Goal: Task Accomplishment & Management: Manage account settings

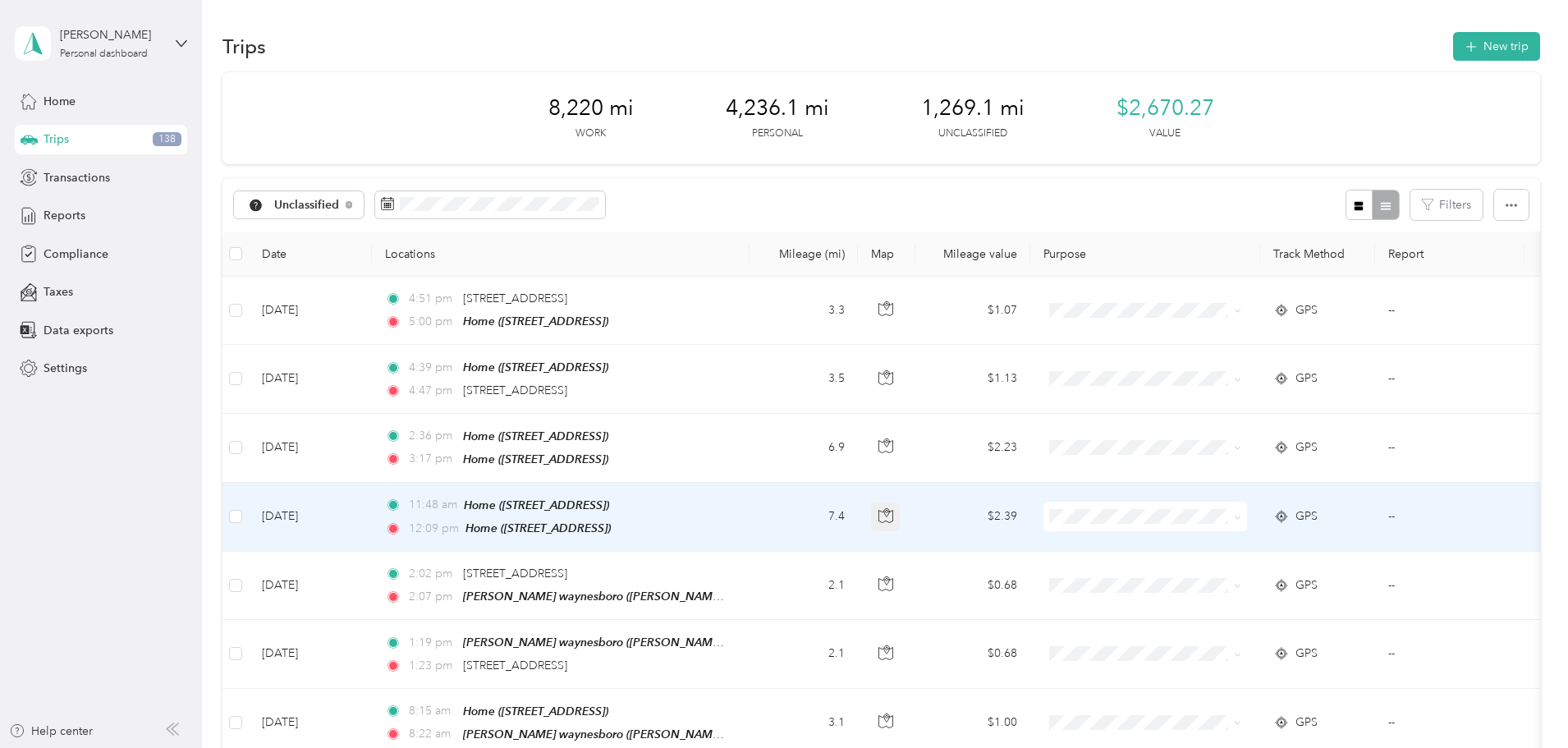
click at [900, 516] on button "button" at bounding box center [886, 517] width 29 height 29
click at [297, 202] on button "Classify" at bounding box center [265, 205] width 62 height 29
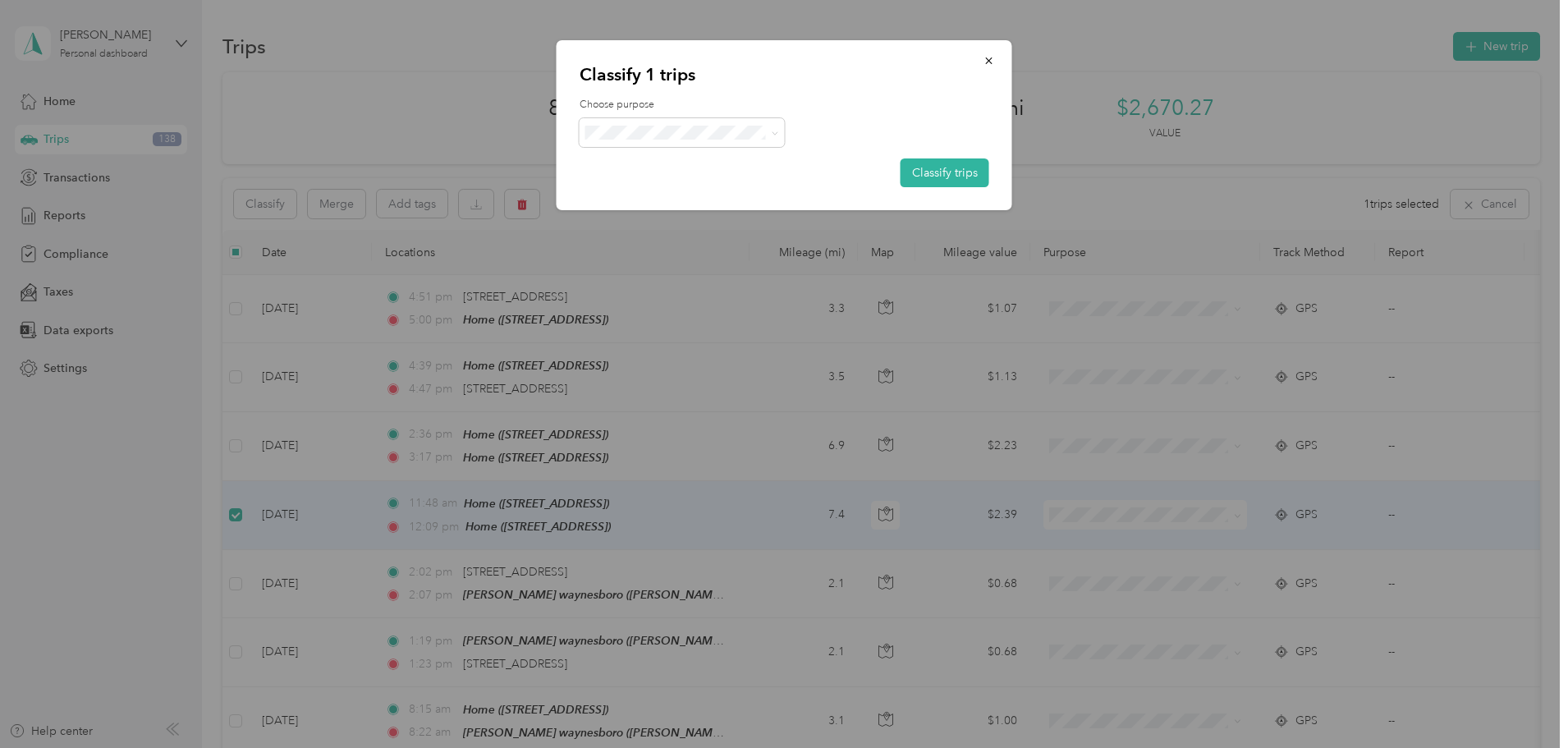
click at [657, 165] on span "[PERSON_NAME] Equipment" at bounding box center [700, 159] width 160 height 18
click at [937, 169] on button "Classify trips" at bounding box center [944, 173] width 89 height 29
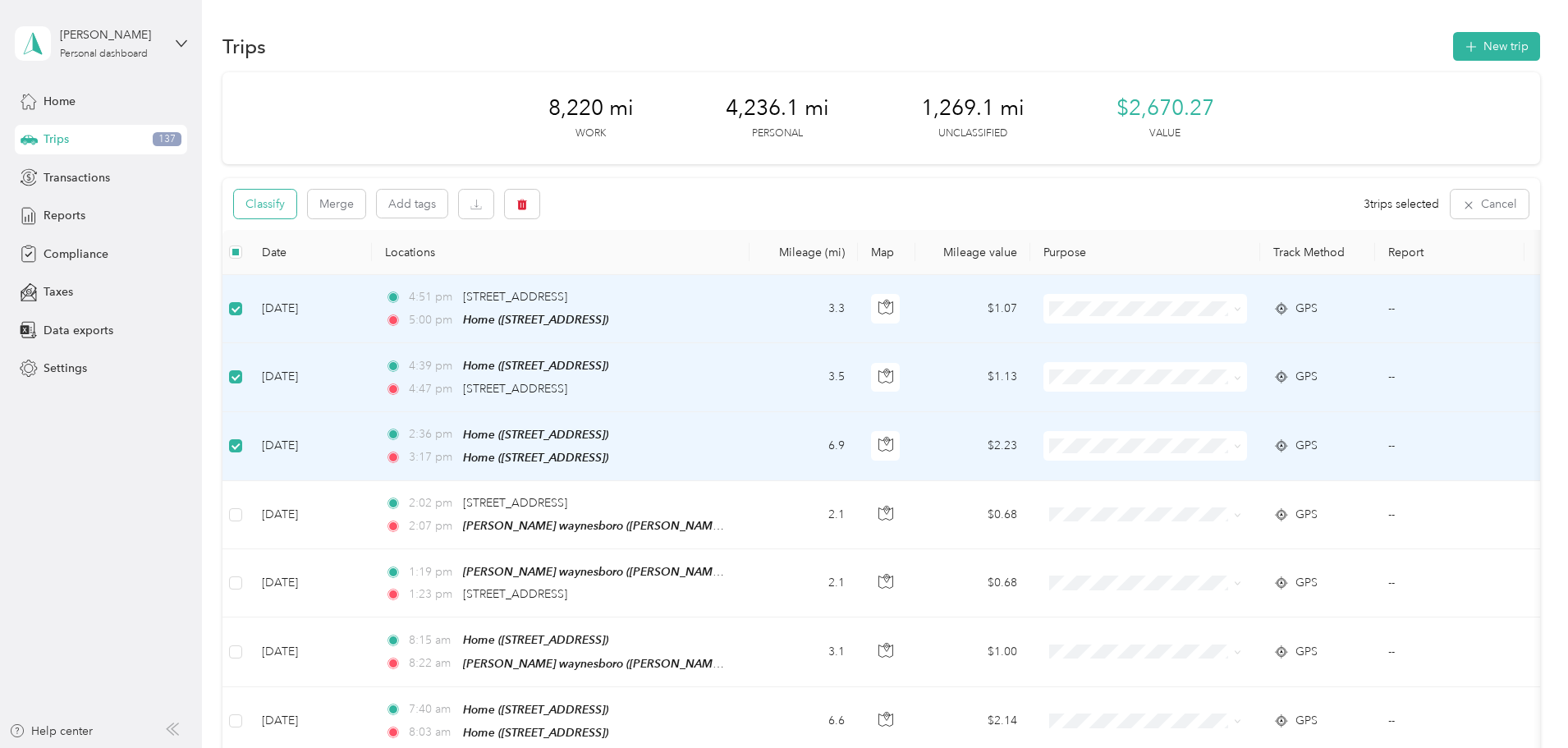
click at [297, 215] on button "Classify" at bounding box center [265, 205] width 62 height 29
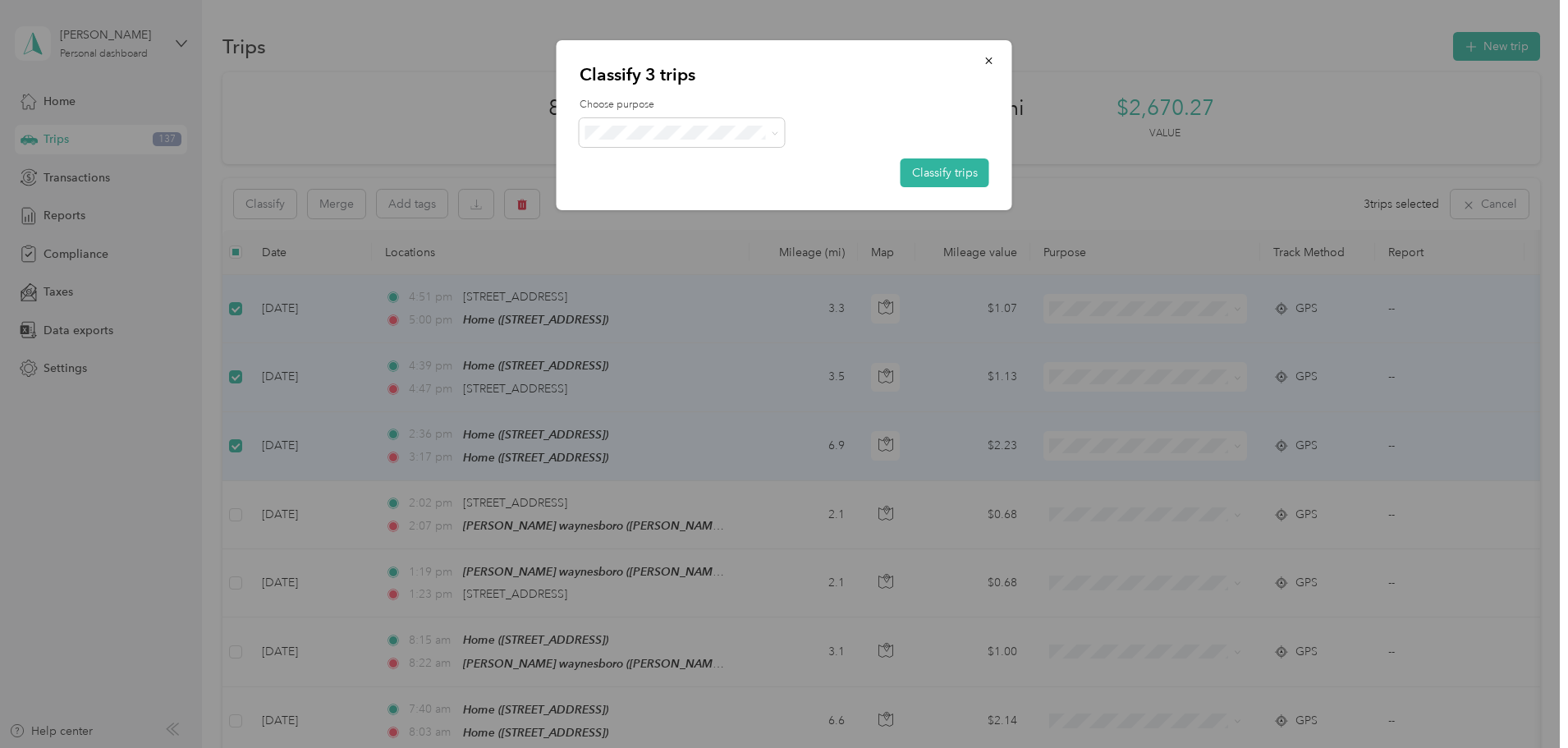
click at [675, 184] on span "Personal" at bounding box center [710, 192] width 180 height 18
click at [949, 177] on button "Classify trips" at bounding box center [944, 173] width 89 height 29
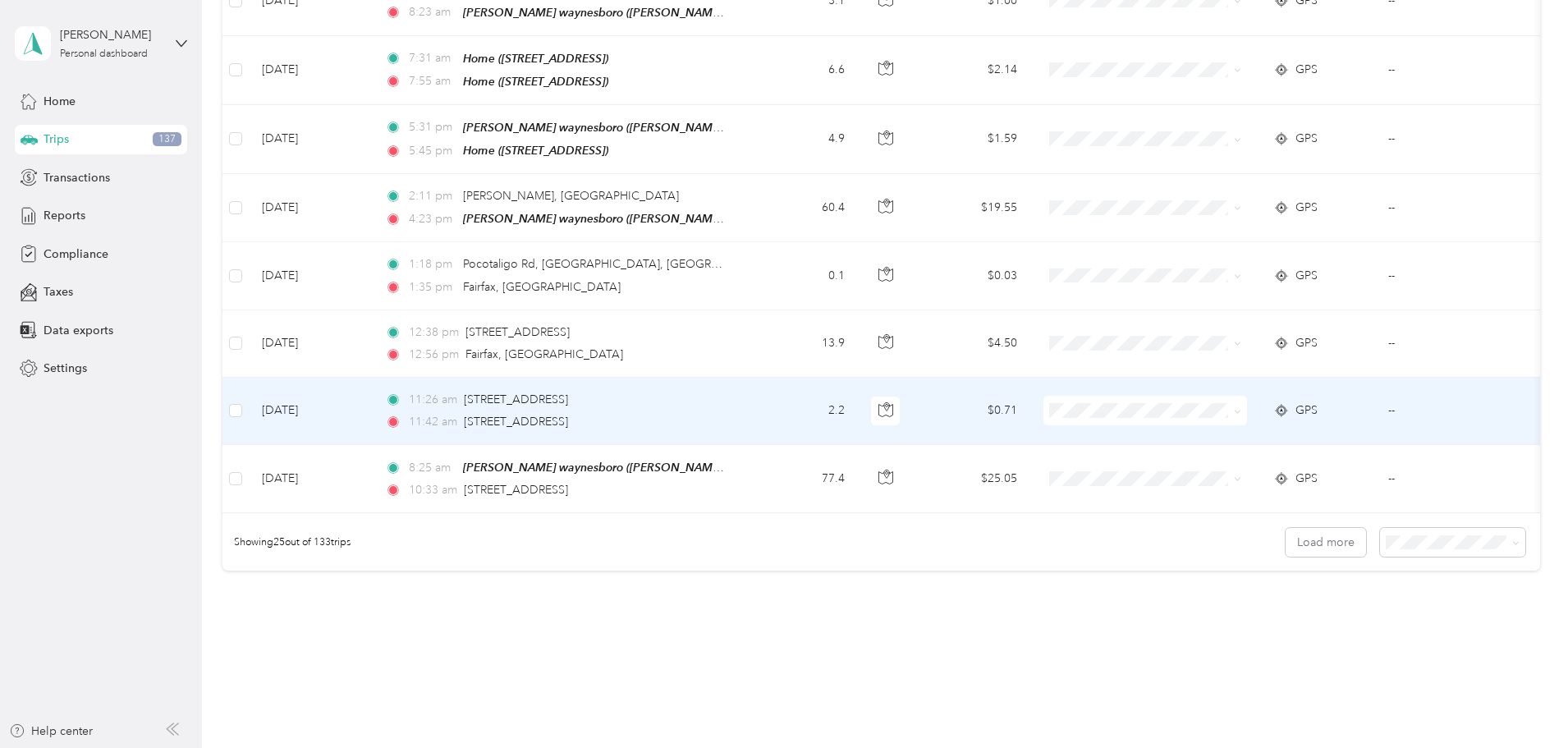
scroll to position [1515, 0]
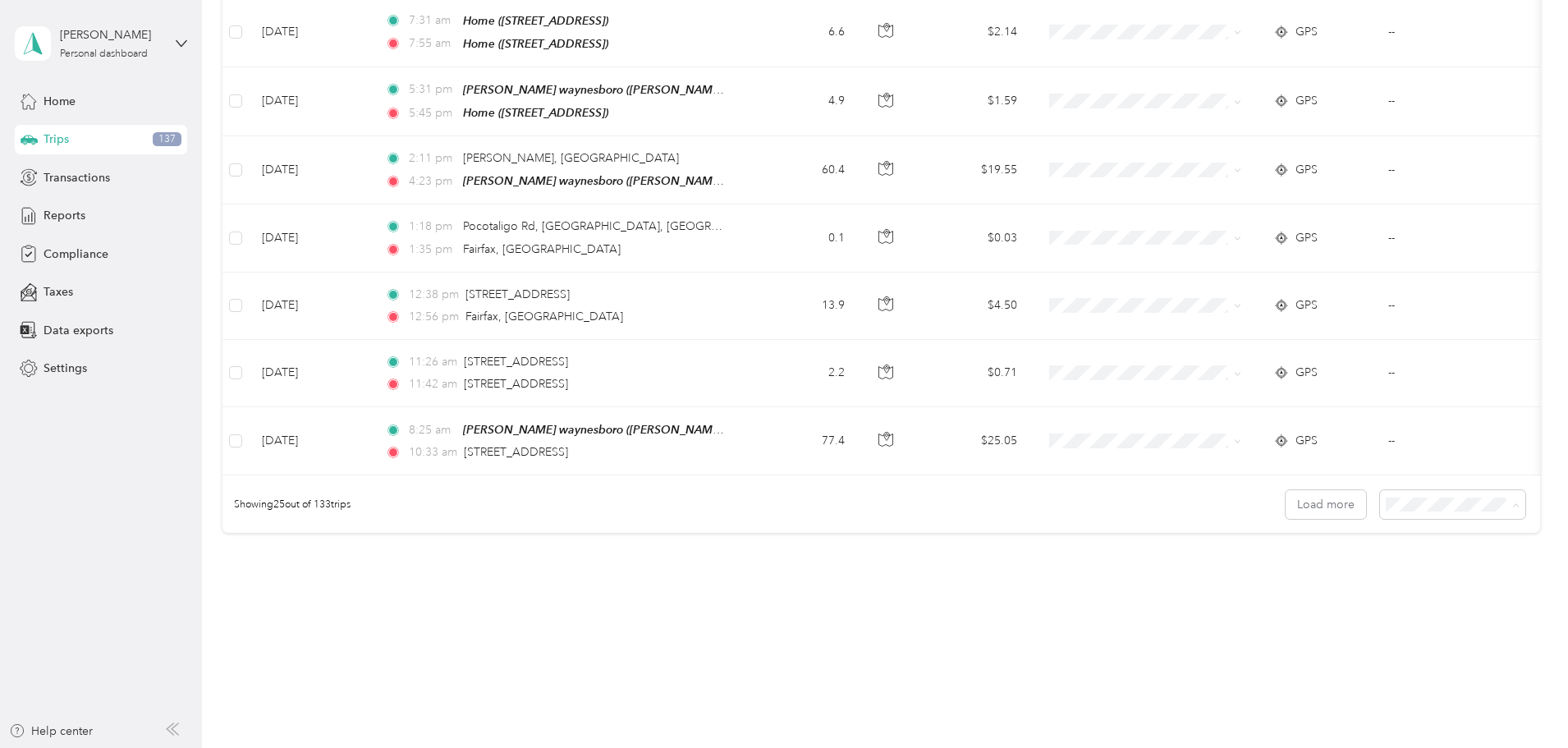
click at [1308, 581] on span "100 per load" at bounding box center [1311, 580] width 67 height 14
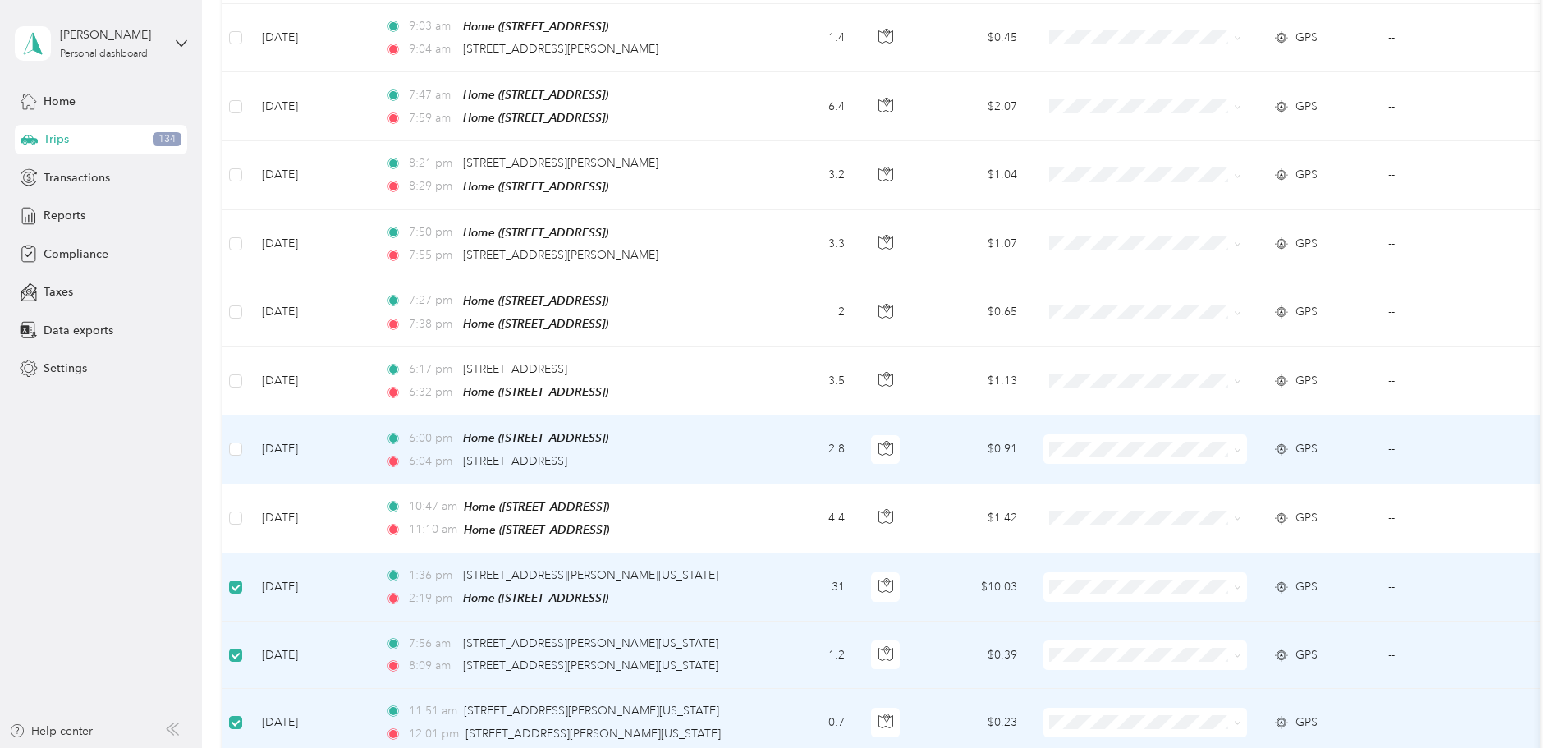
scroll to position [6171, 0]
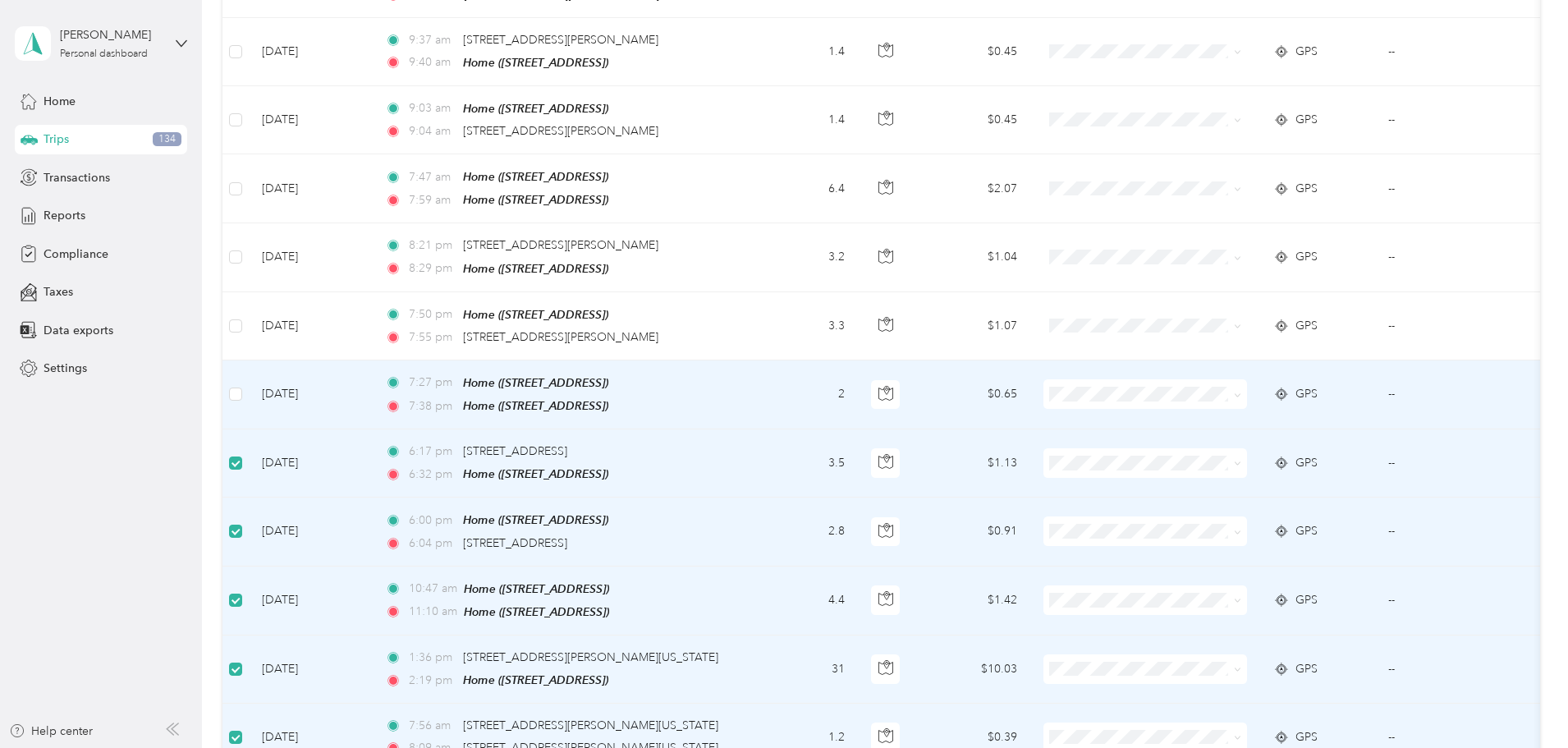
click at [249, 360] on td at bounding box center [236, 394] width 26 height 69
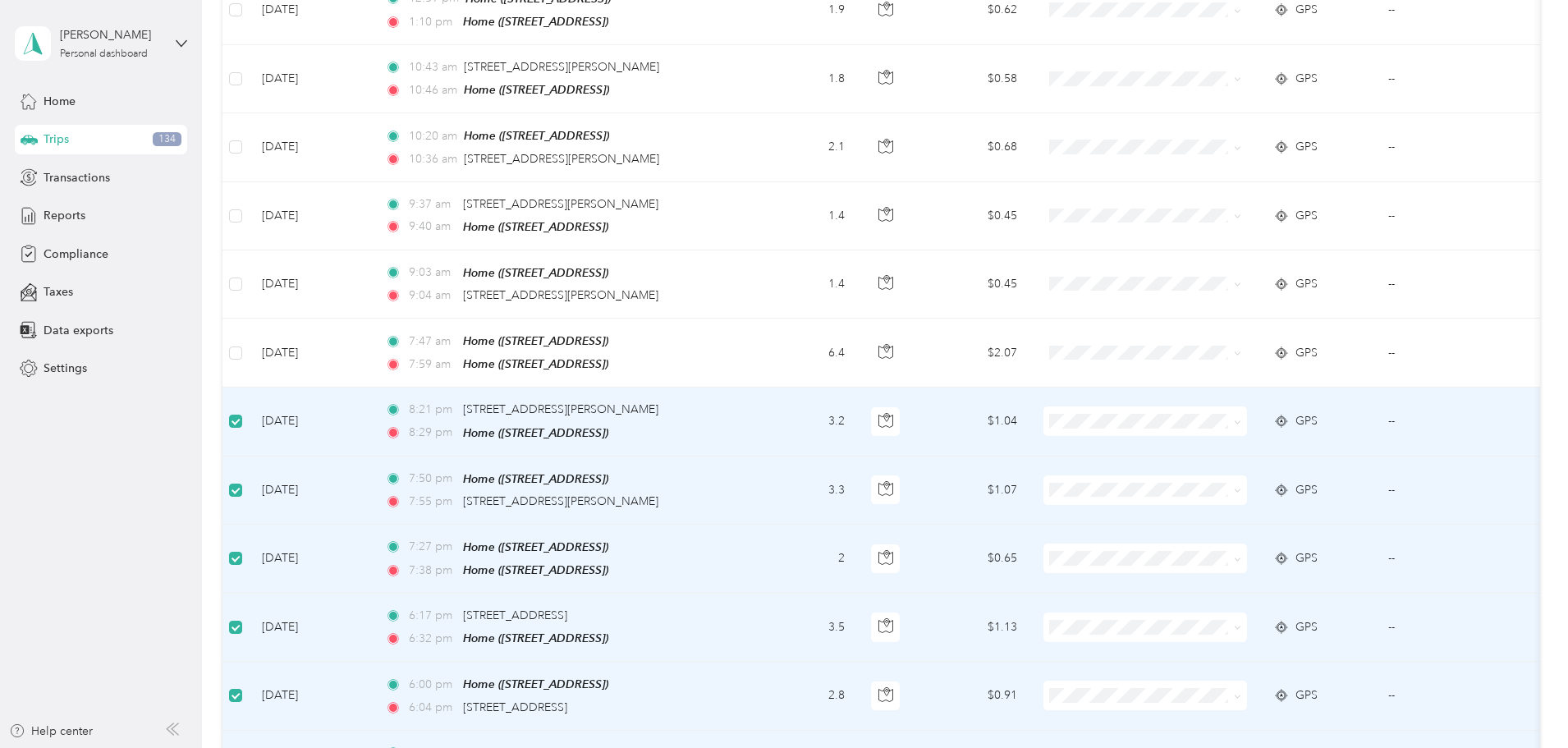
scroll to position [5925, 0]
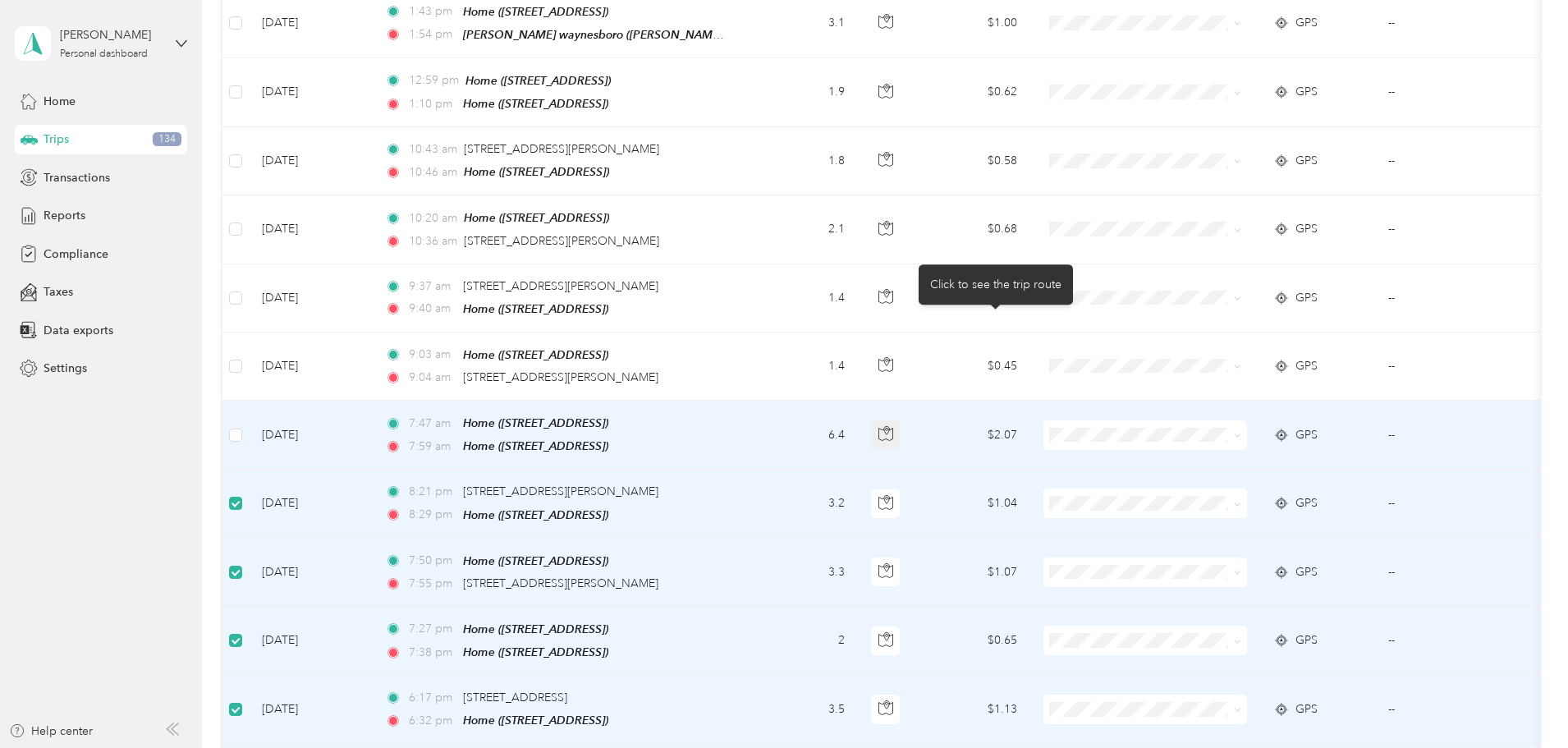
click at [893, 427] on icon "button" at bounding box center [886, 433] width 15 height 15
click at [900, 421] on button "button" at bounding box center [886, 435] width 29 height 29
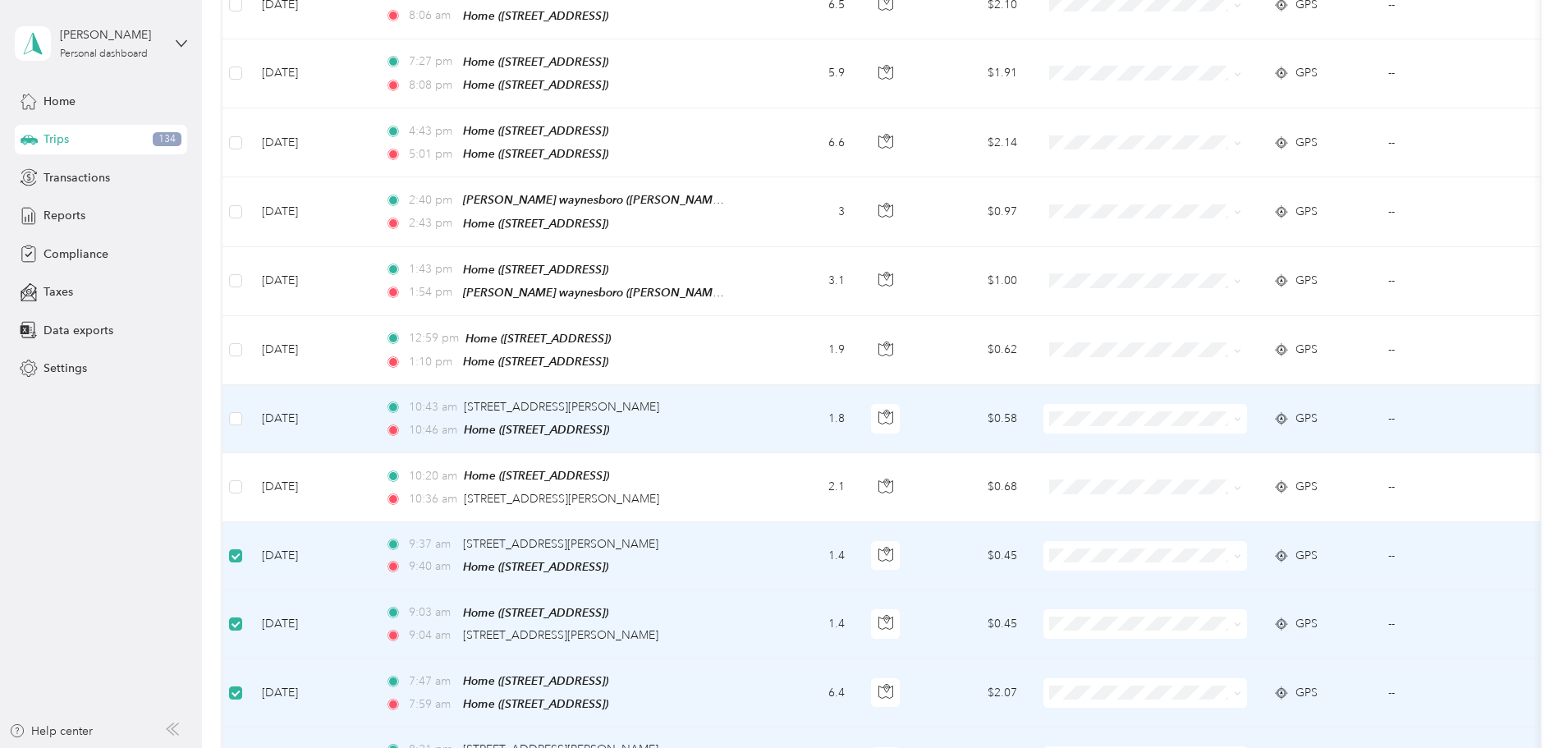
scroll to position [5595, 0]
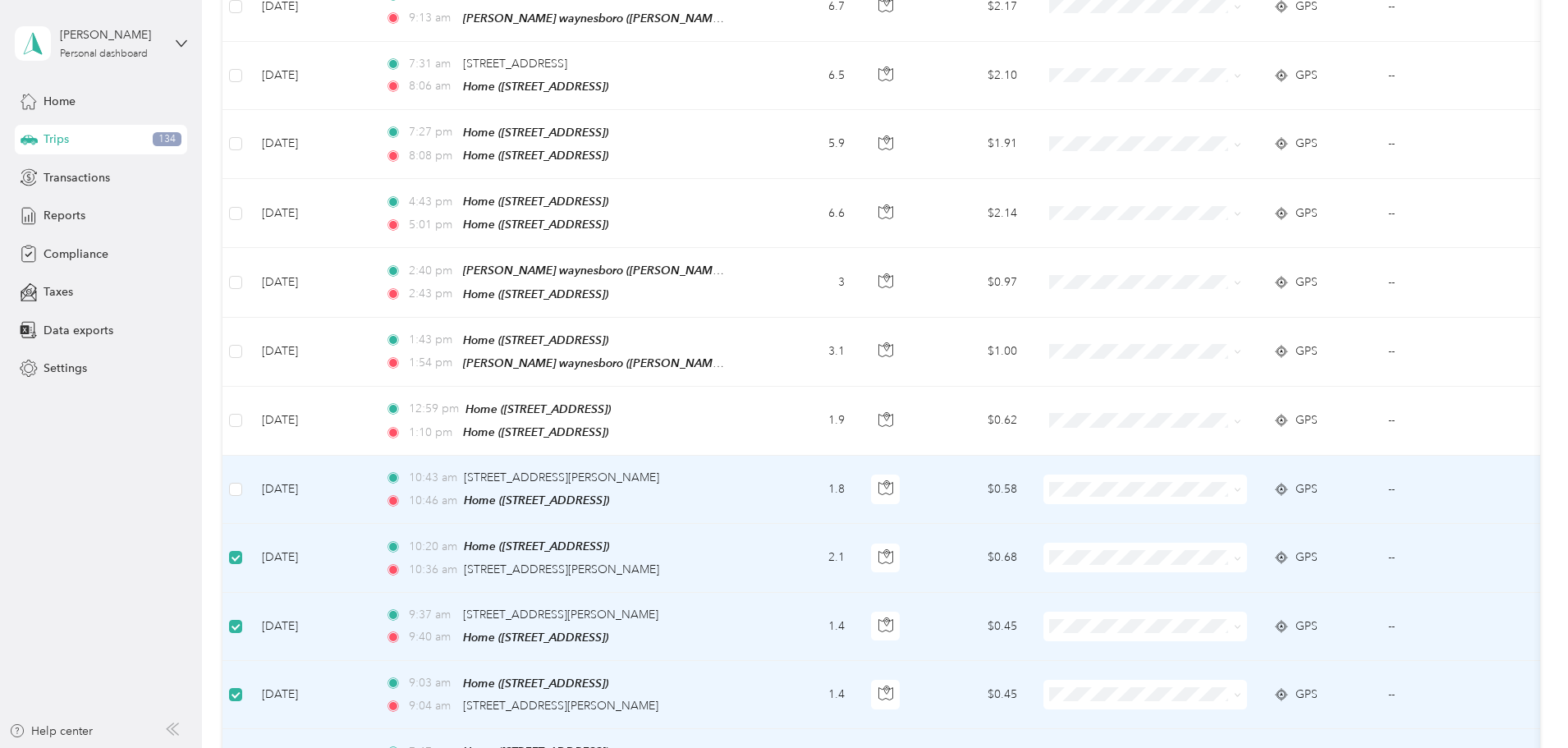
click at [249, 456] on td at bounding box center [236, 490] width 26 height 68
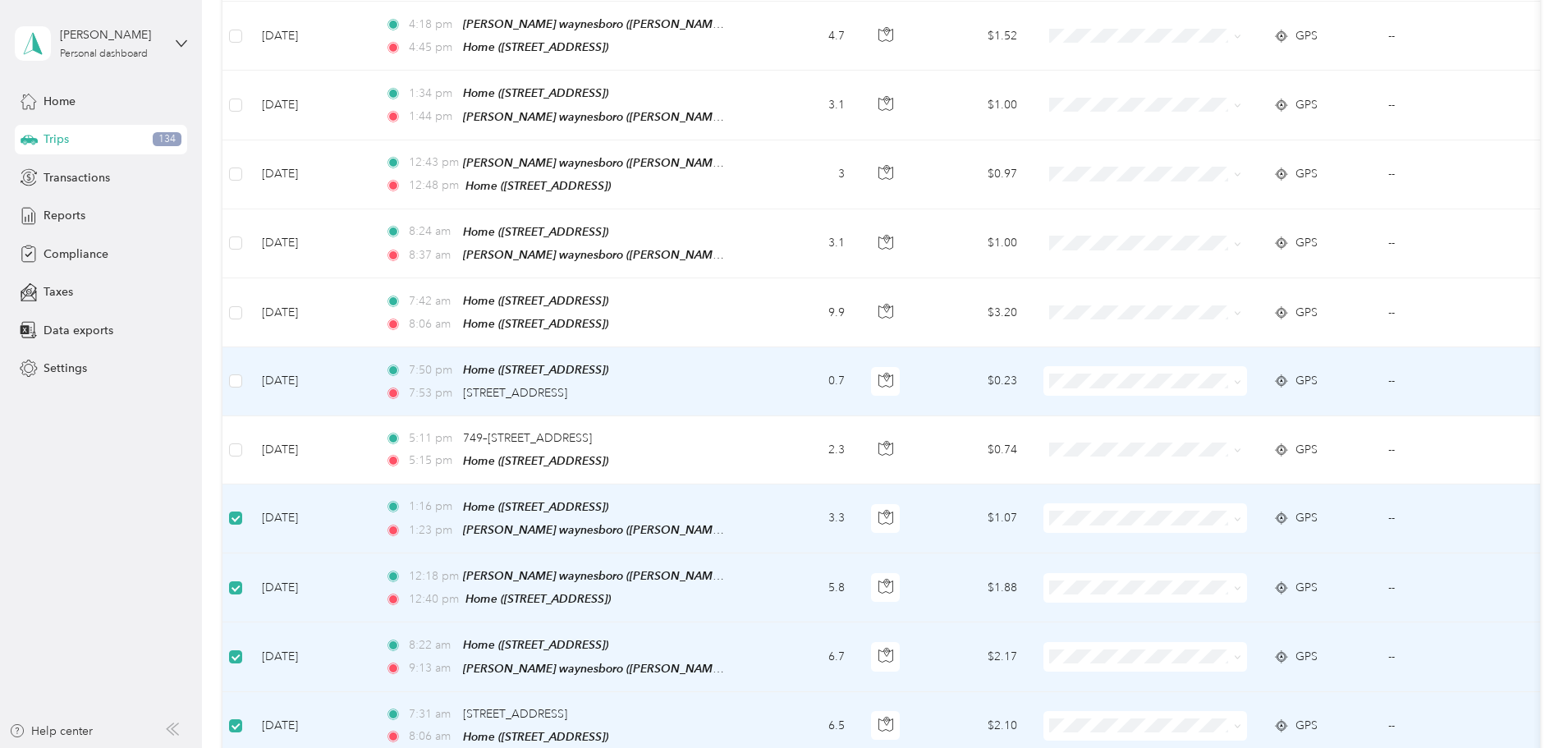
scroll to position [4939, 0]
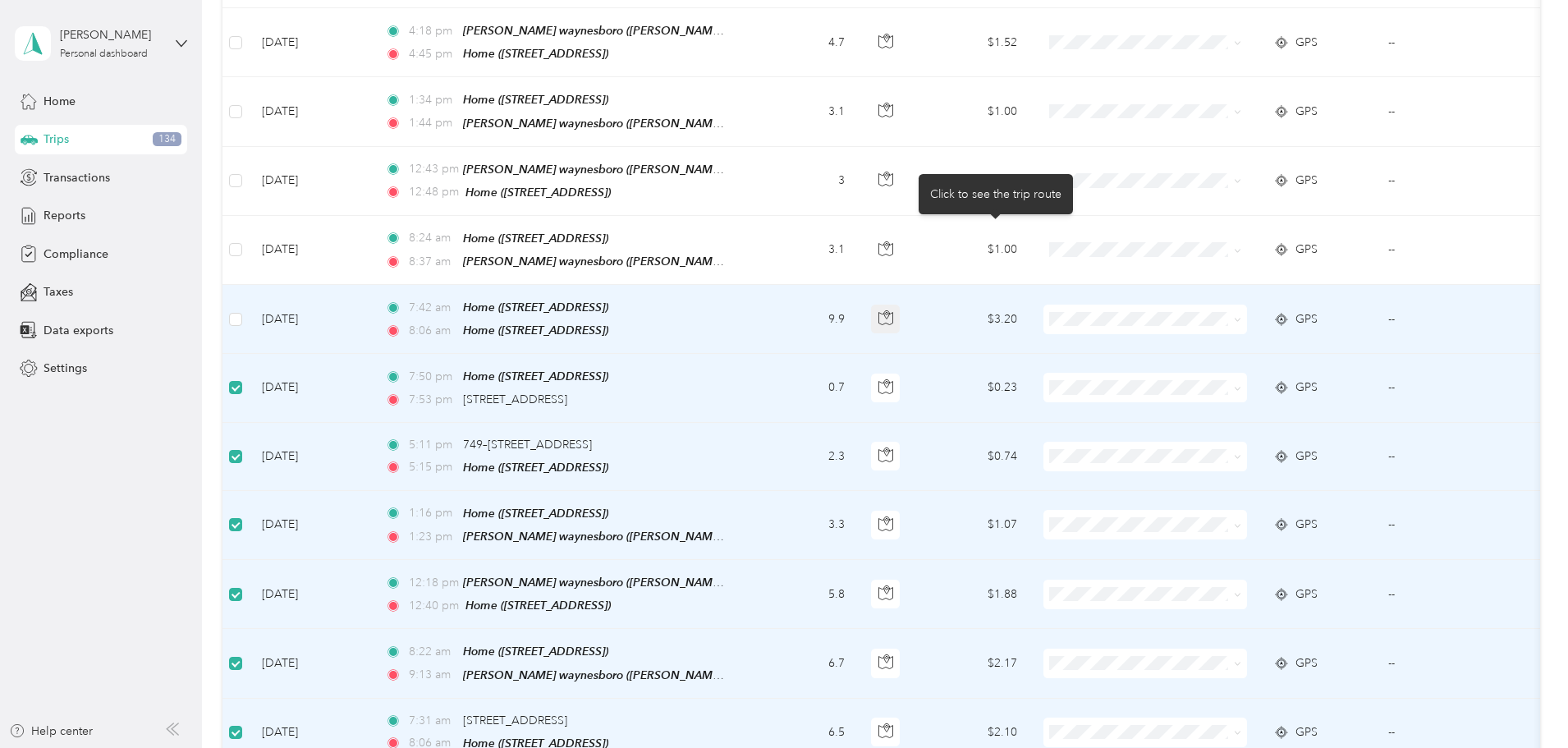
click at [893, 311] on icon "button" at bounding box center [886, 318] width 15 height 15
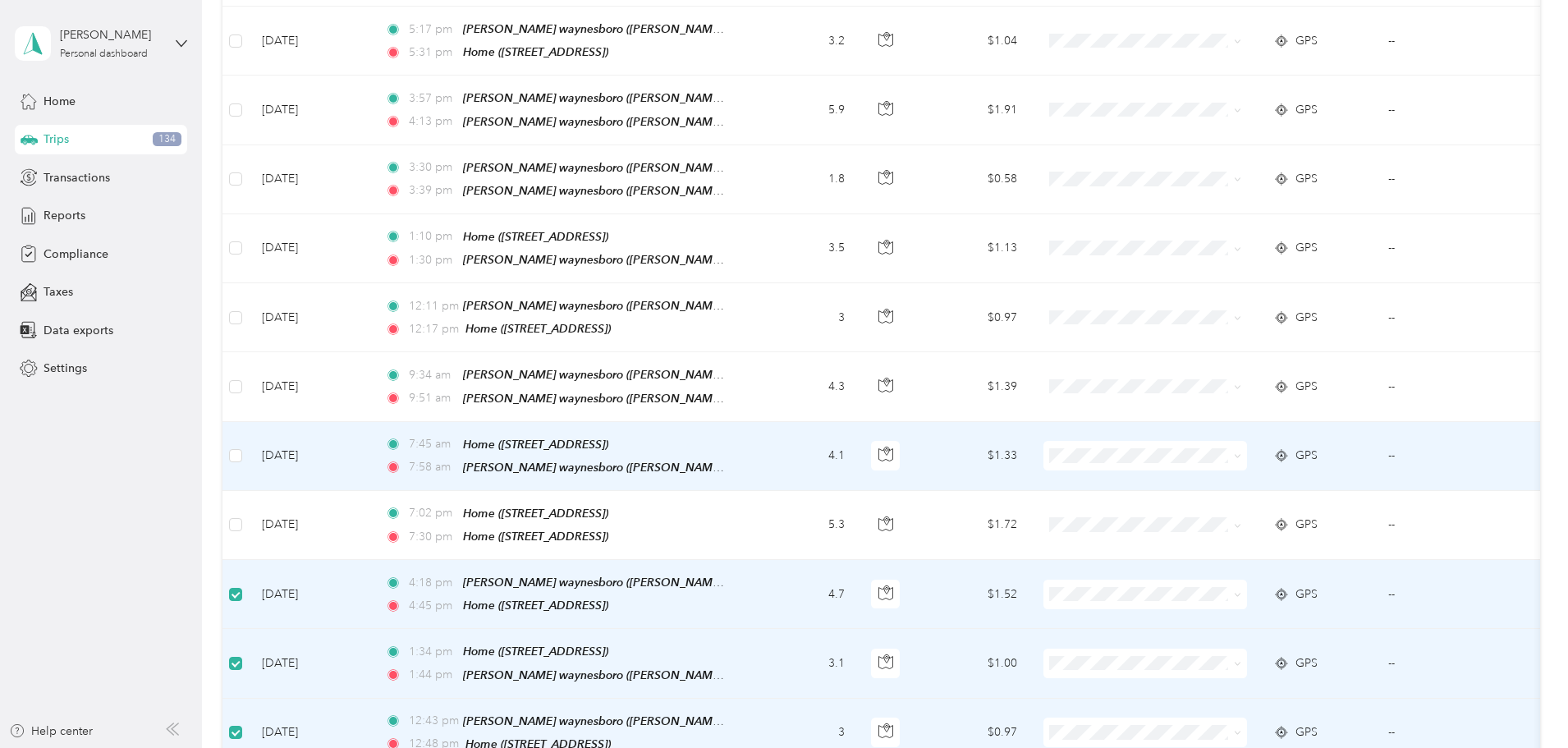
scroll to position [4363, 0]
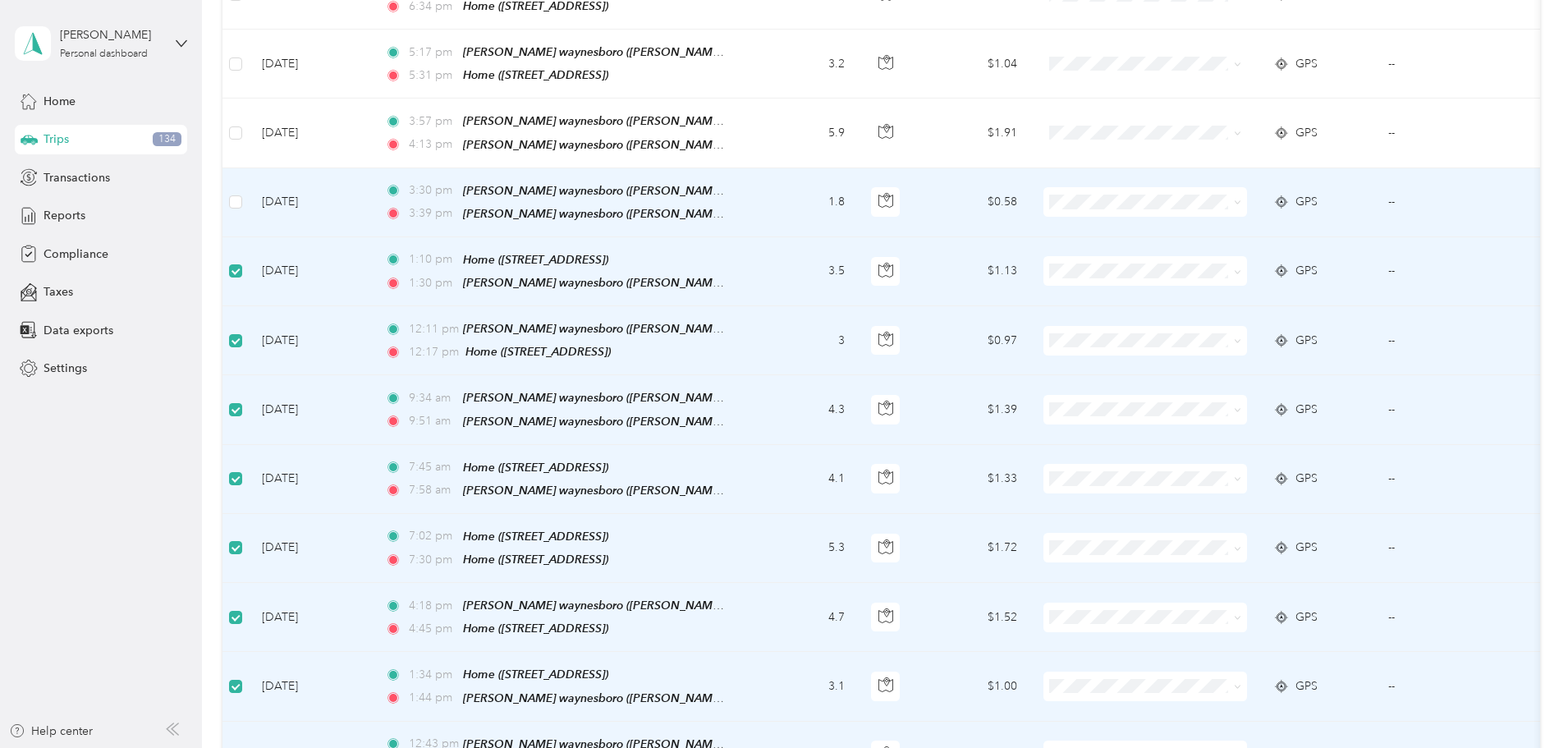
click at [249, 168] on td at bounding box center [236, 203] width 26 height 69
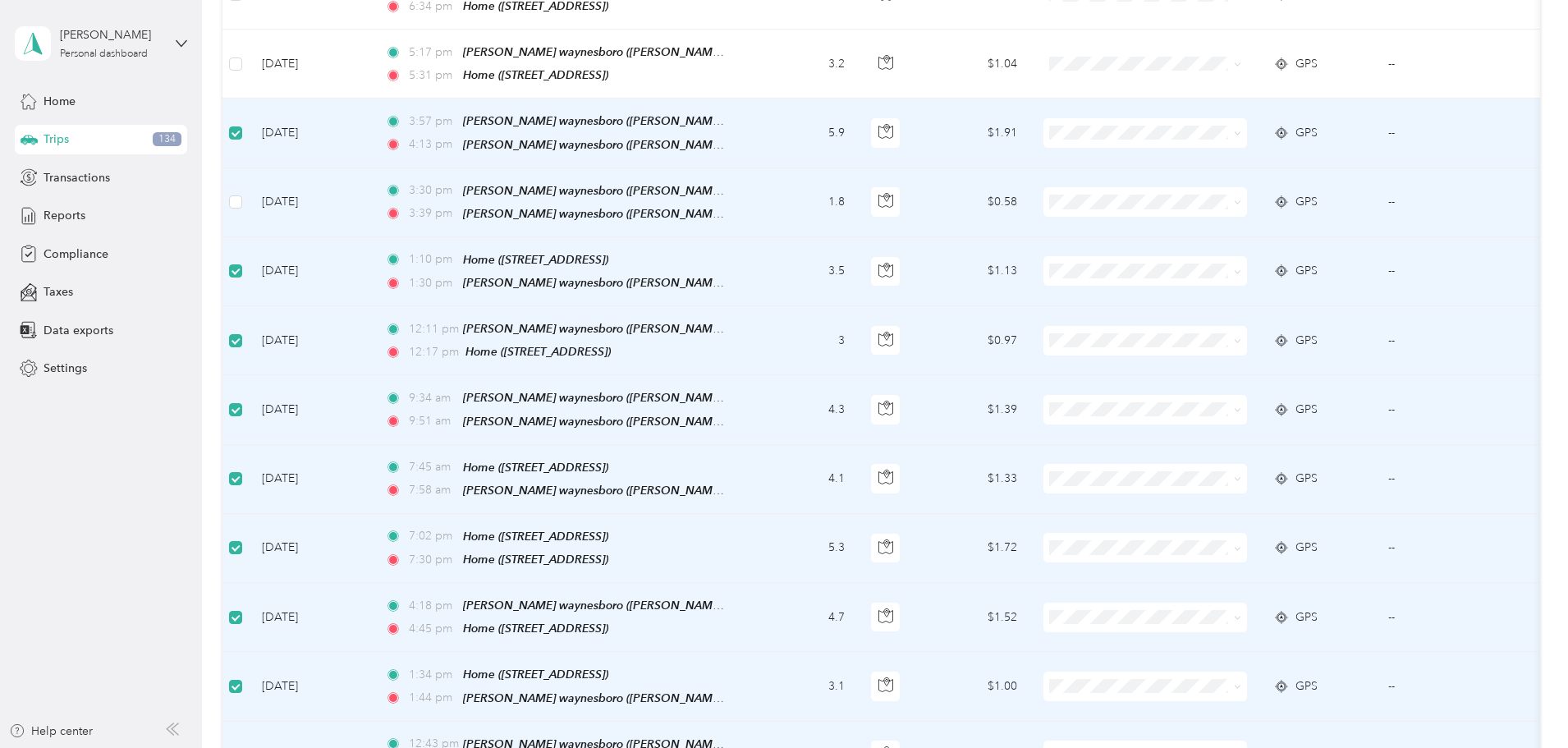
click at [249, 168] on td at bounding box center [236, 203] width 26 height 69
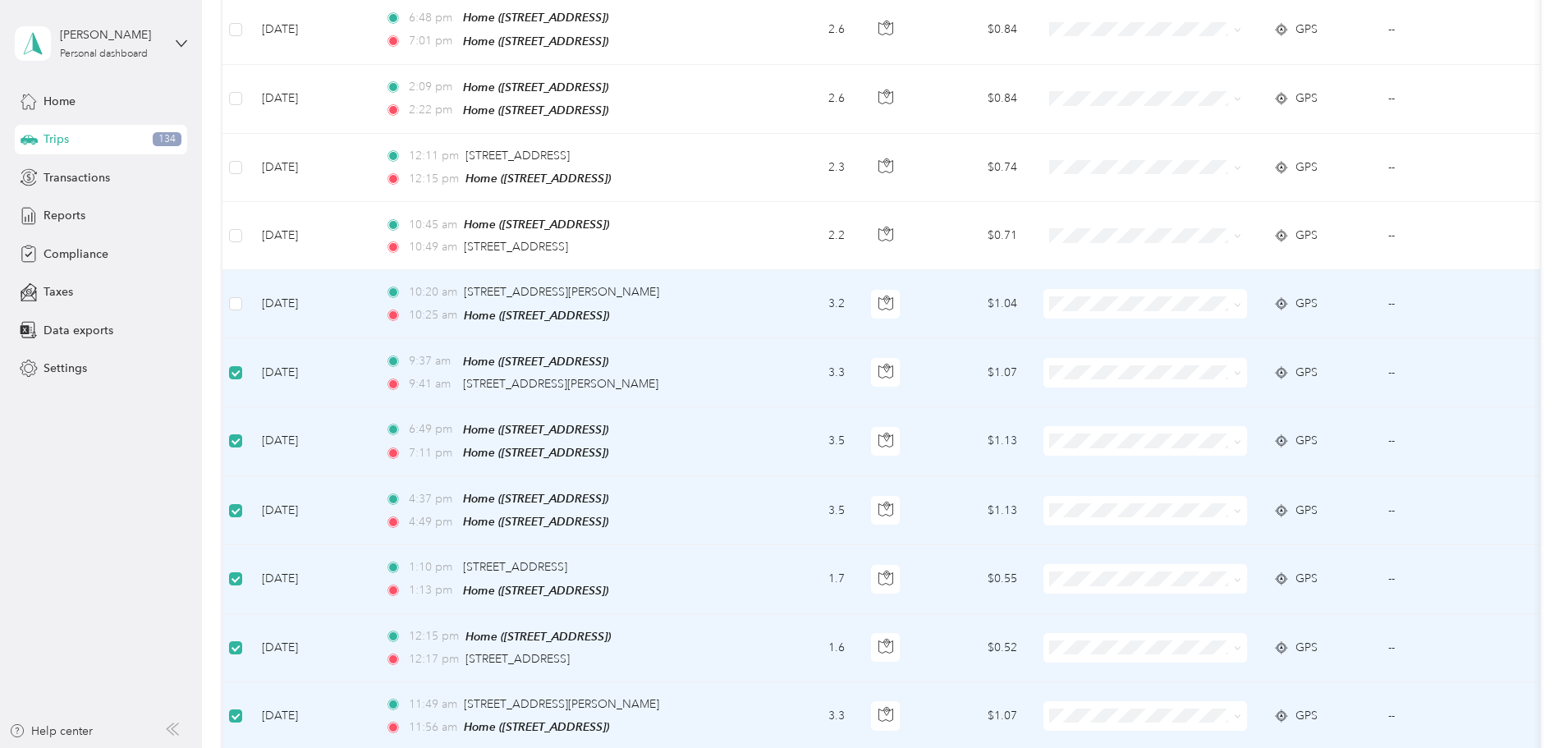
scroll to position [3296, 0]
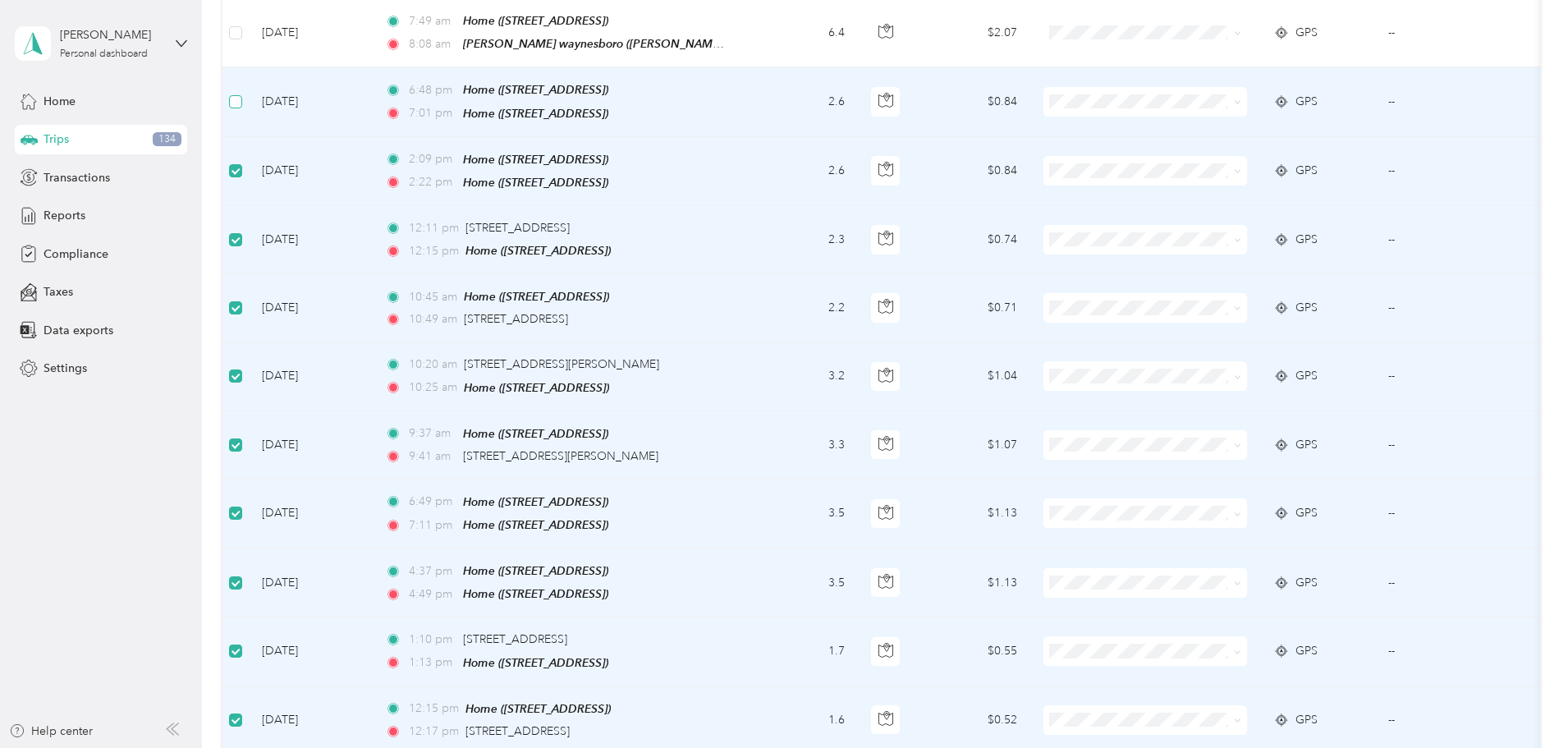
click at [242, 93] on label at bounding box center [235, 101] width 13 height 19
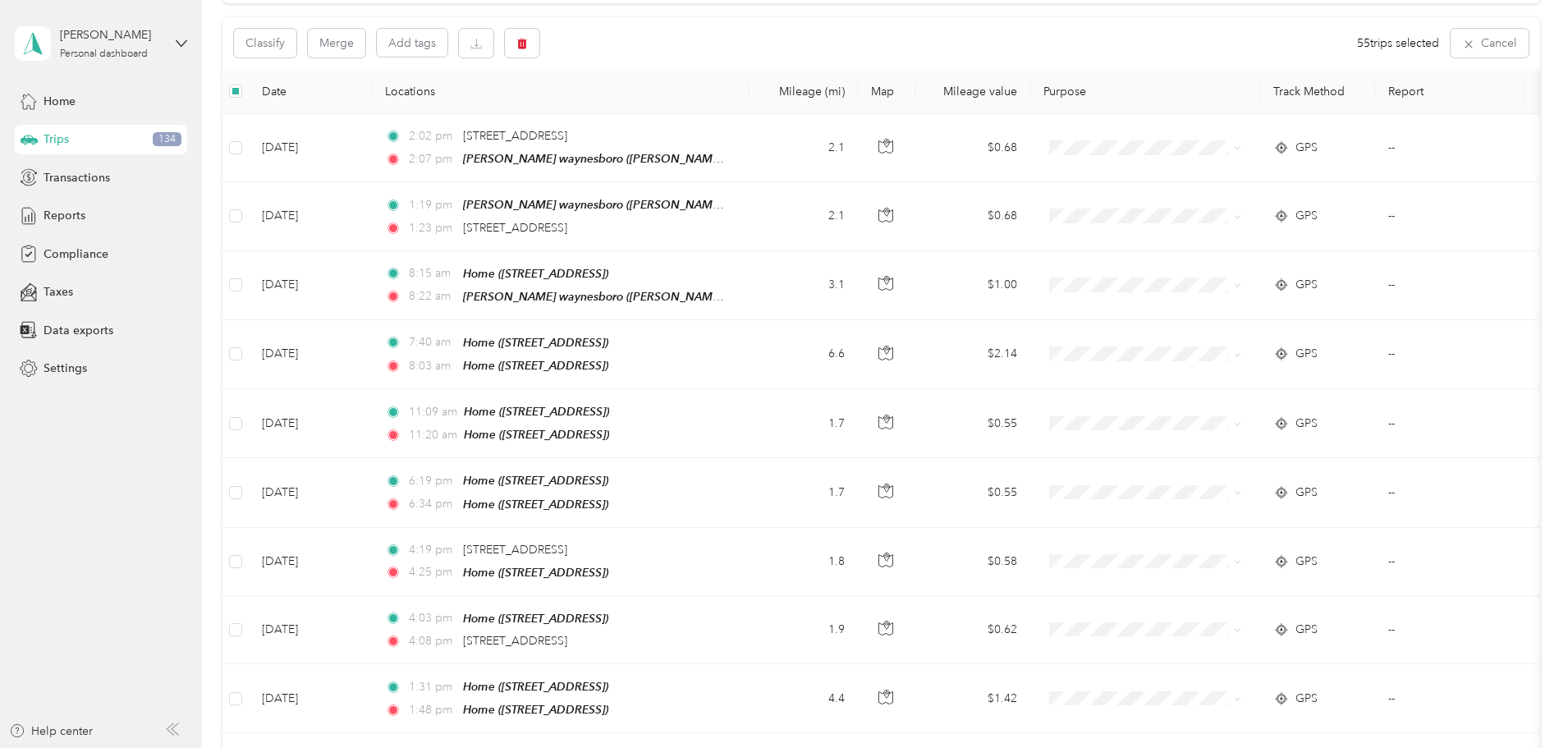
scroll to position [0, 0]
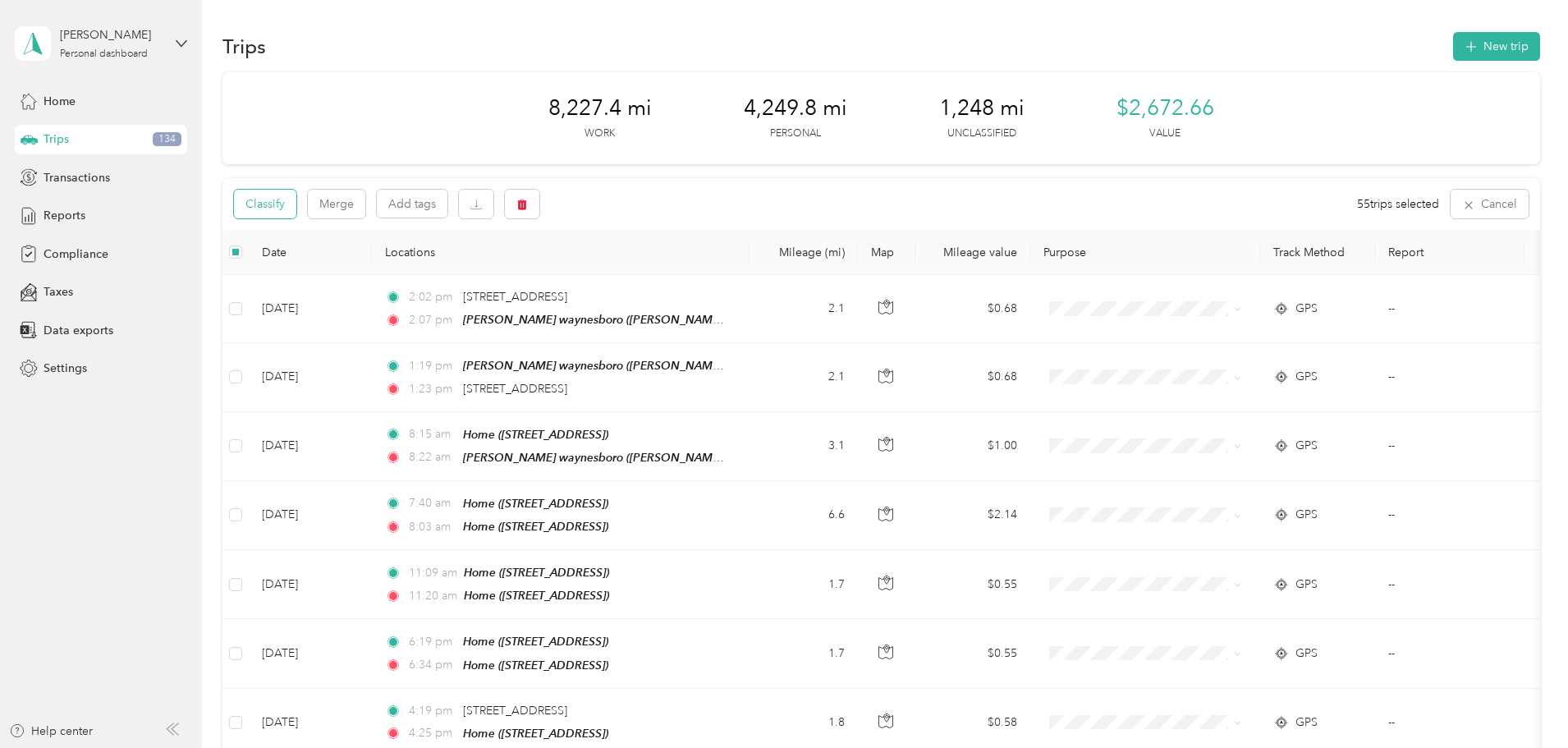
click at [297, 193] on button "Classify" at bounding box center [265, 205] width 62 height 29
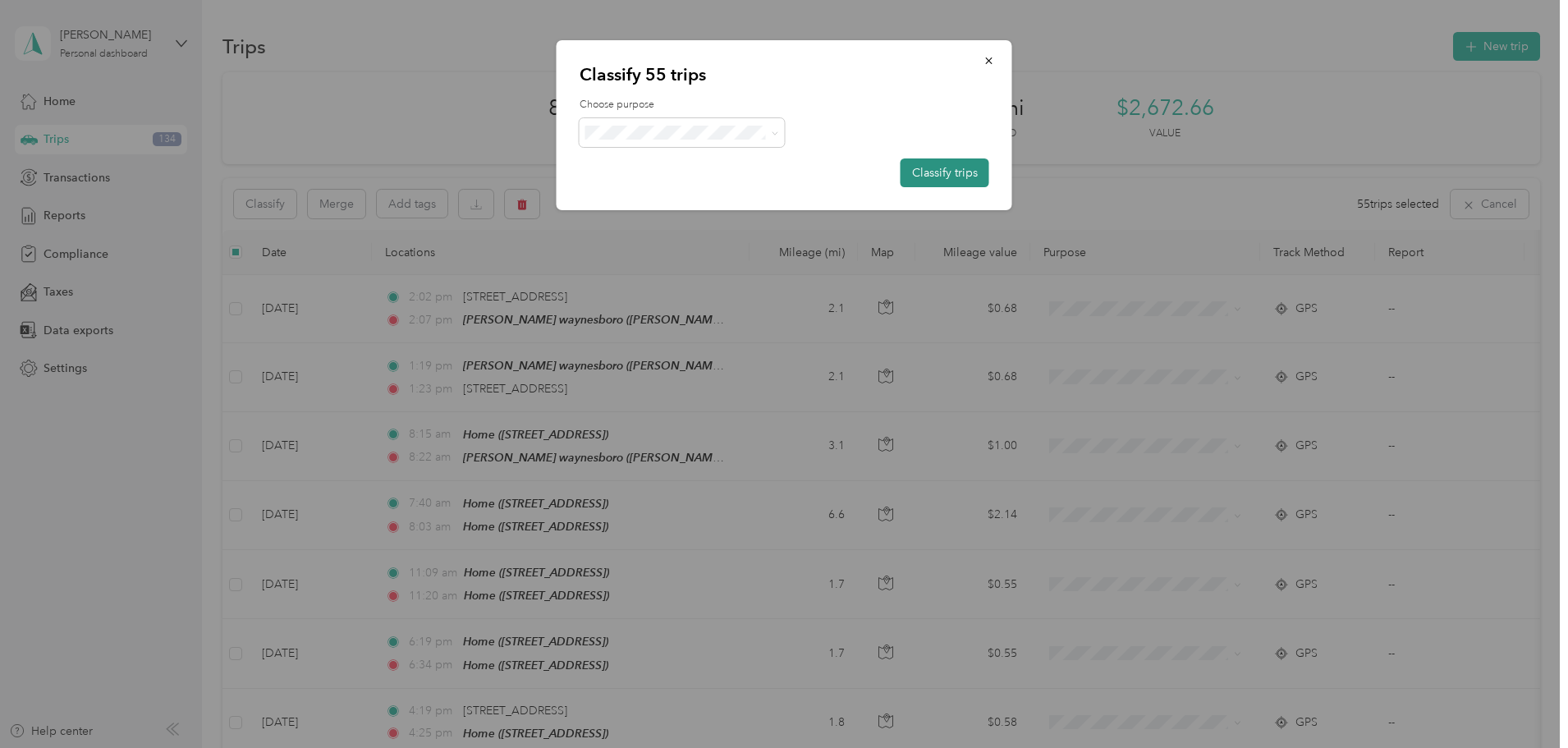
click at [946, 177] on button "Classify trips" at bounding box center [944, 173] width 89 height 29
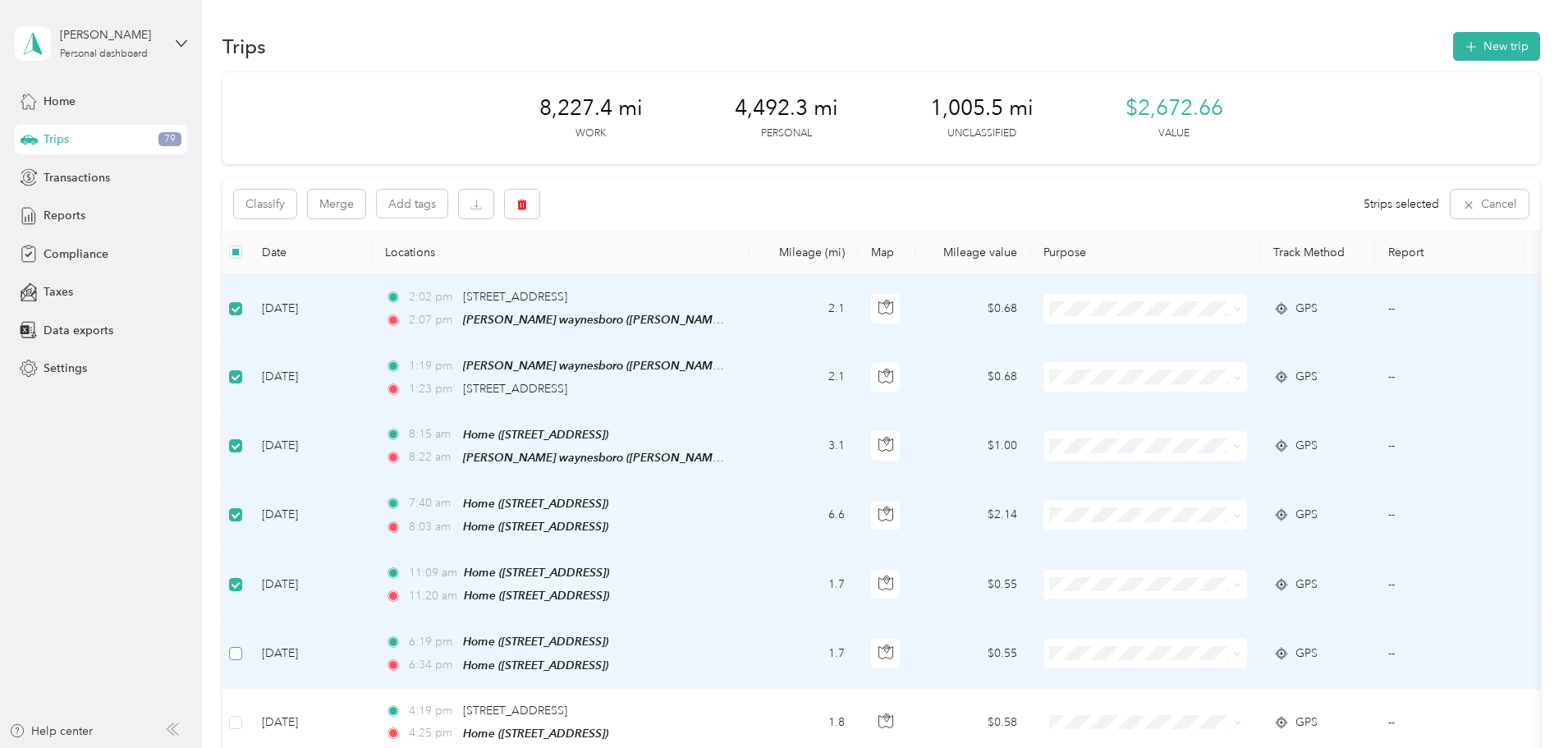
click at [242, 645] on label at bounding box center [235, 654] width 13 height 19
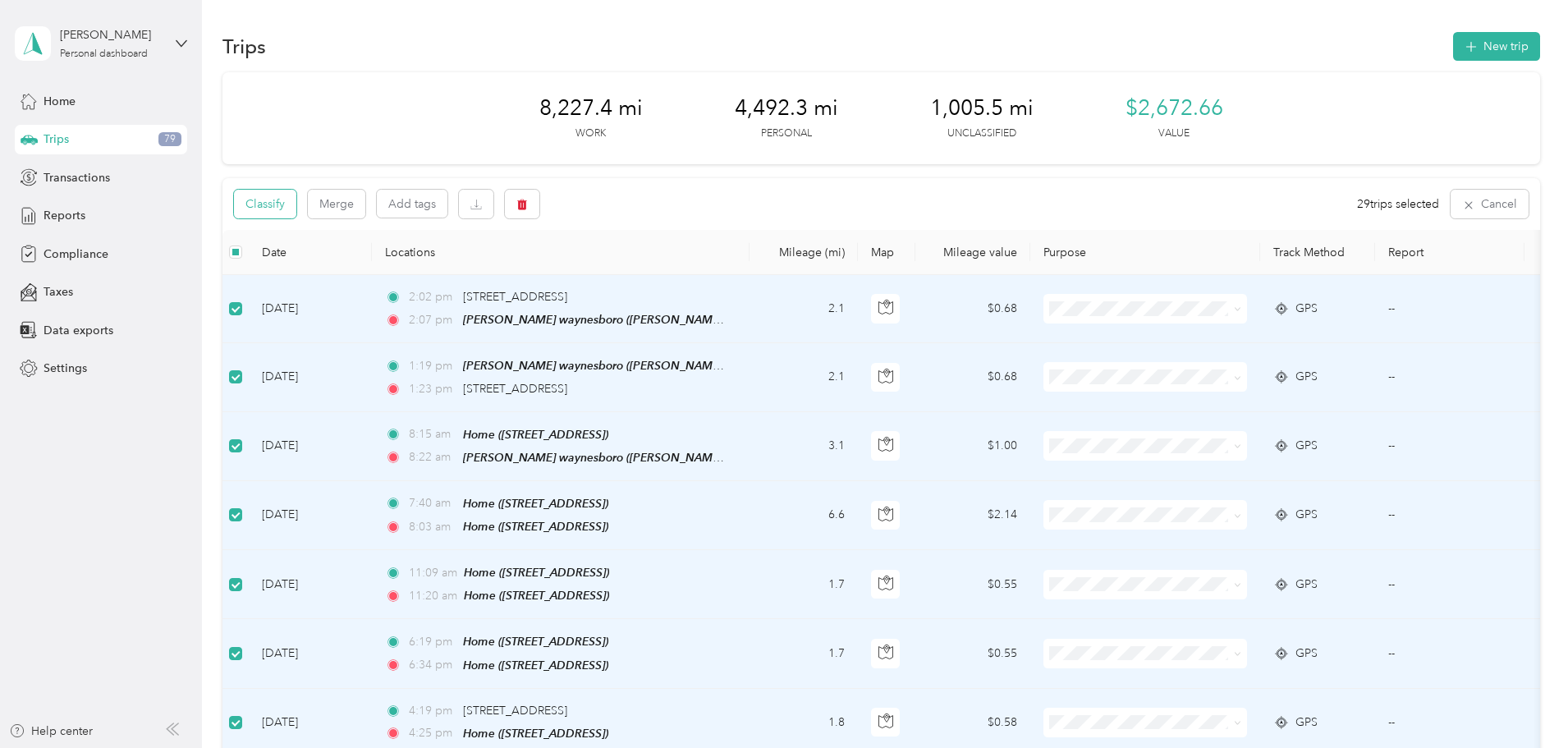
click at [297, 210] on button "Classify" at bounding box center [265, 205] width 62 height 29
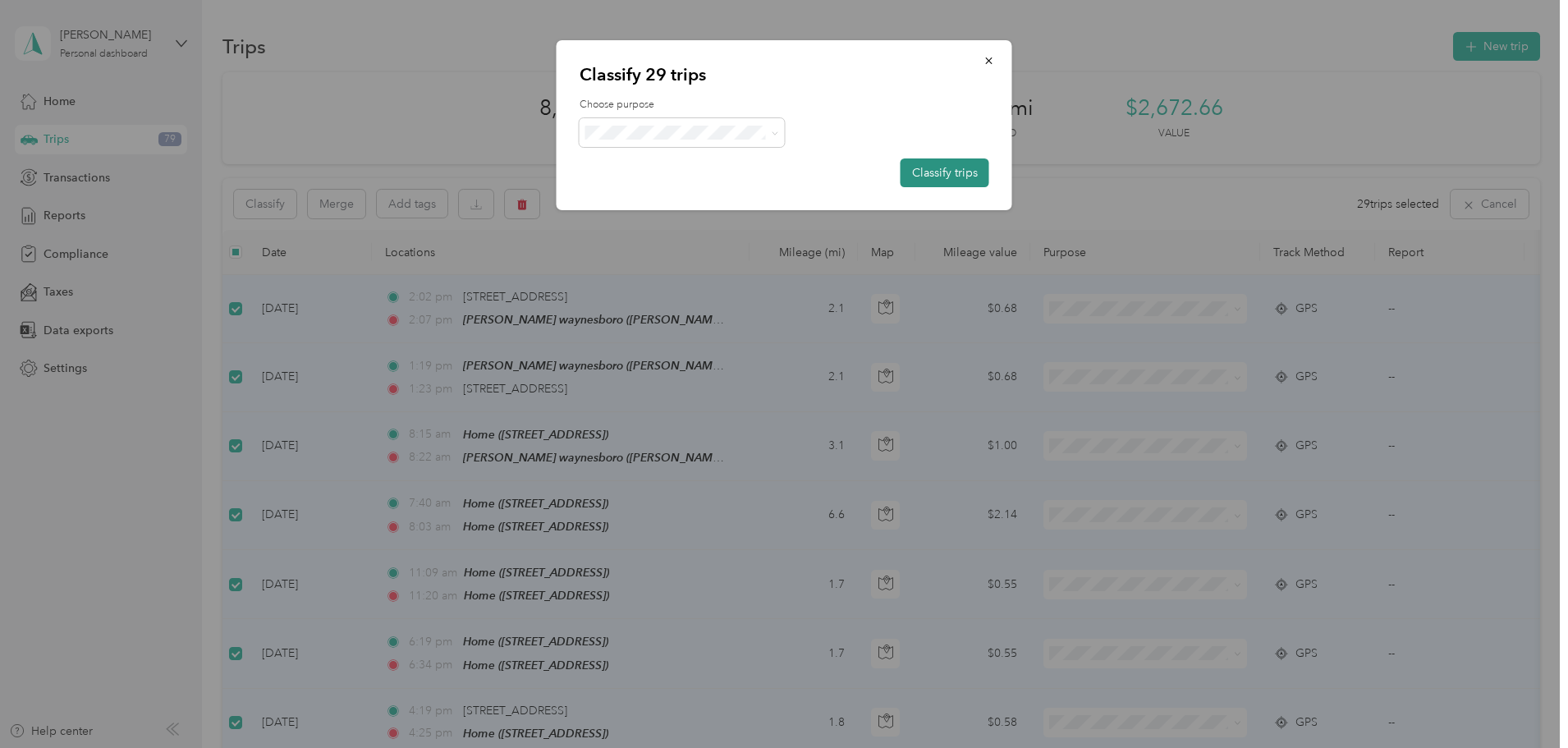
click at [916, 172] on button "Classify trips" at bounding box center [944, 173] width 89 height 29
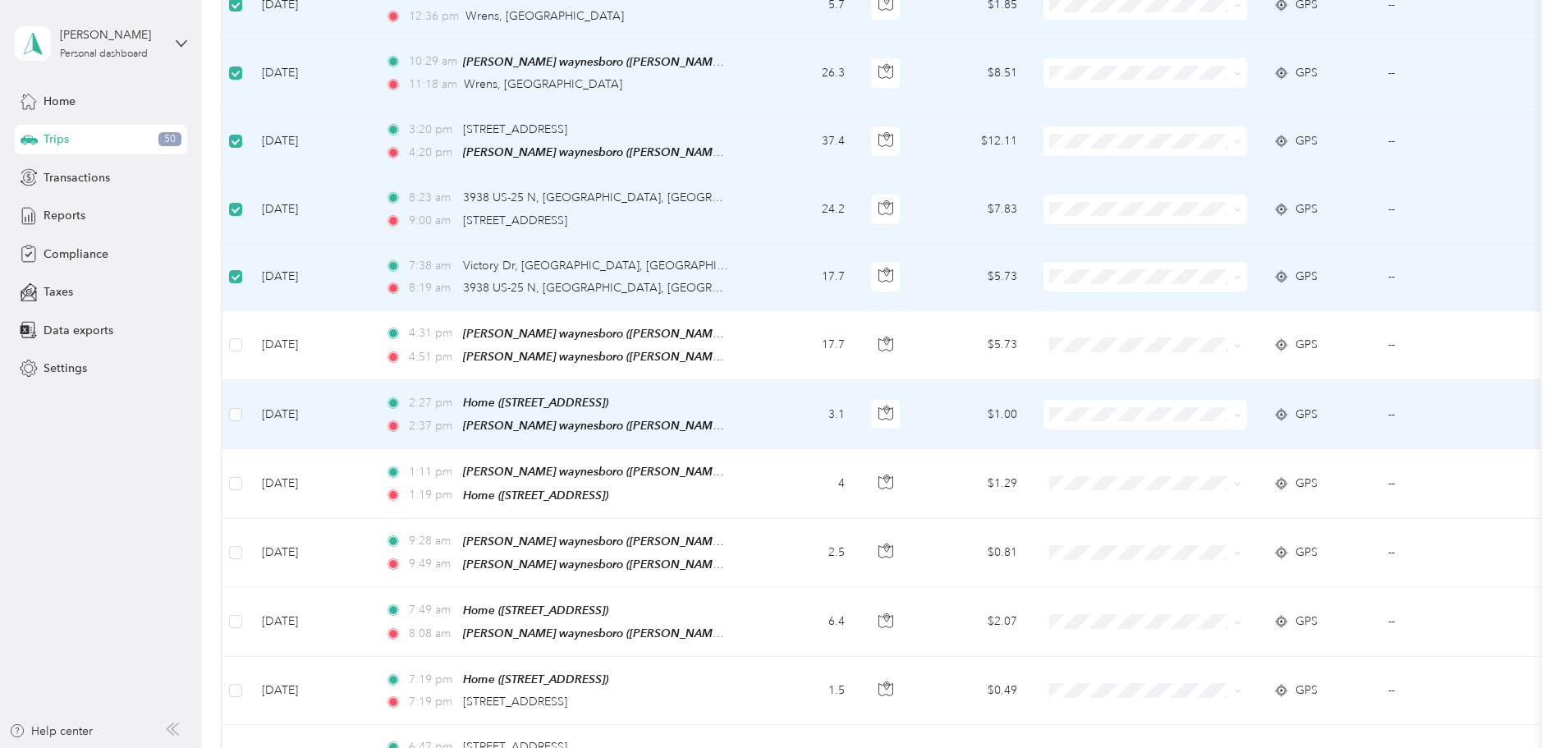
scroll to position [739, 0]
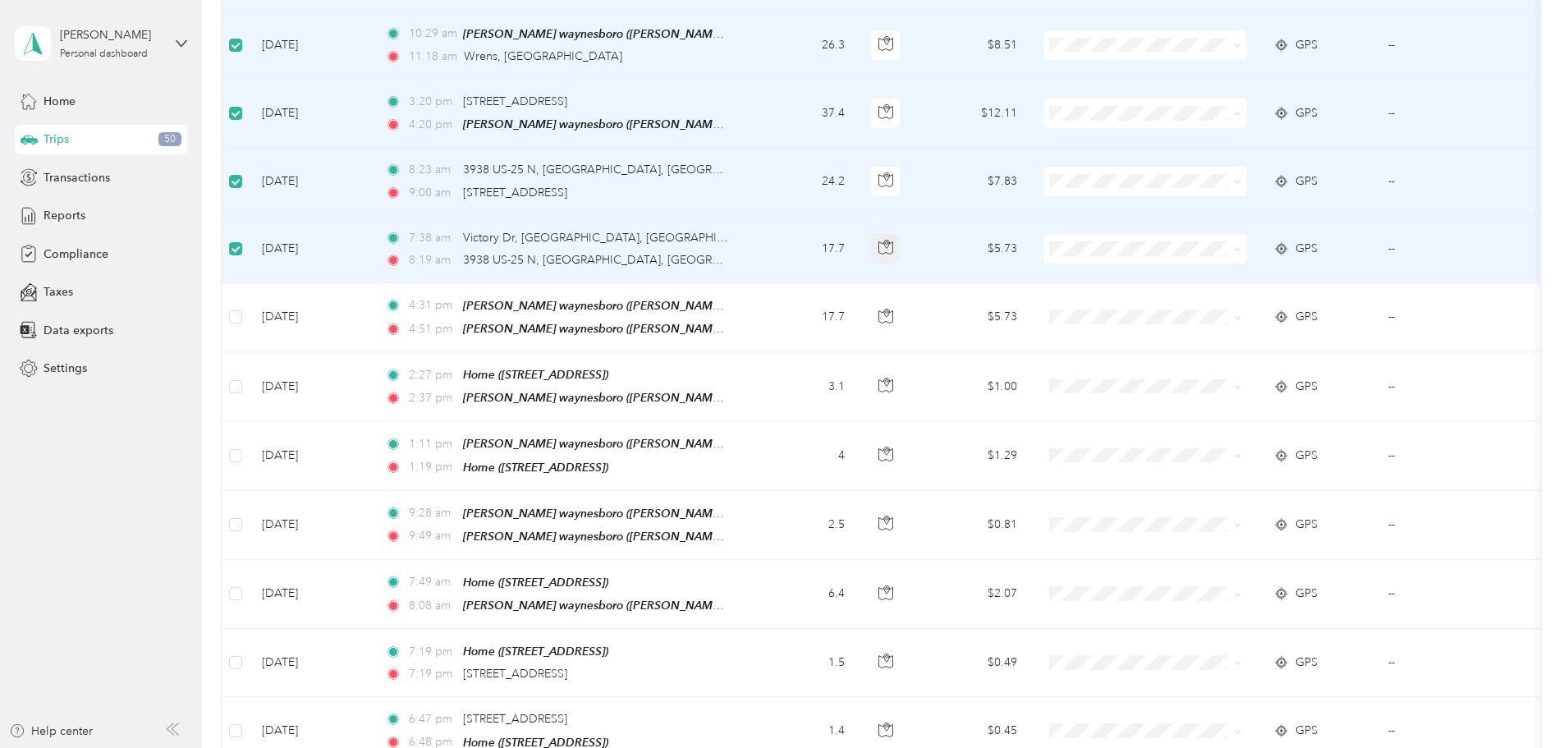
click at [893, 243] on icon "button" at bounding box center [886, 246] width 15 height 15
click at [893, 243] on icon "button" at bounding box center [886, 246] width 15 height 15
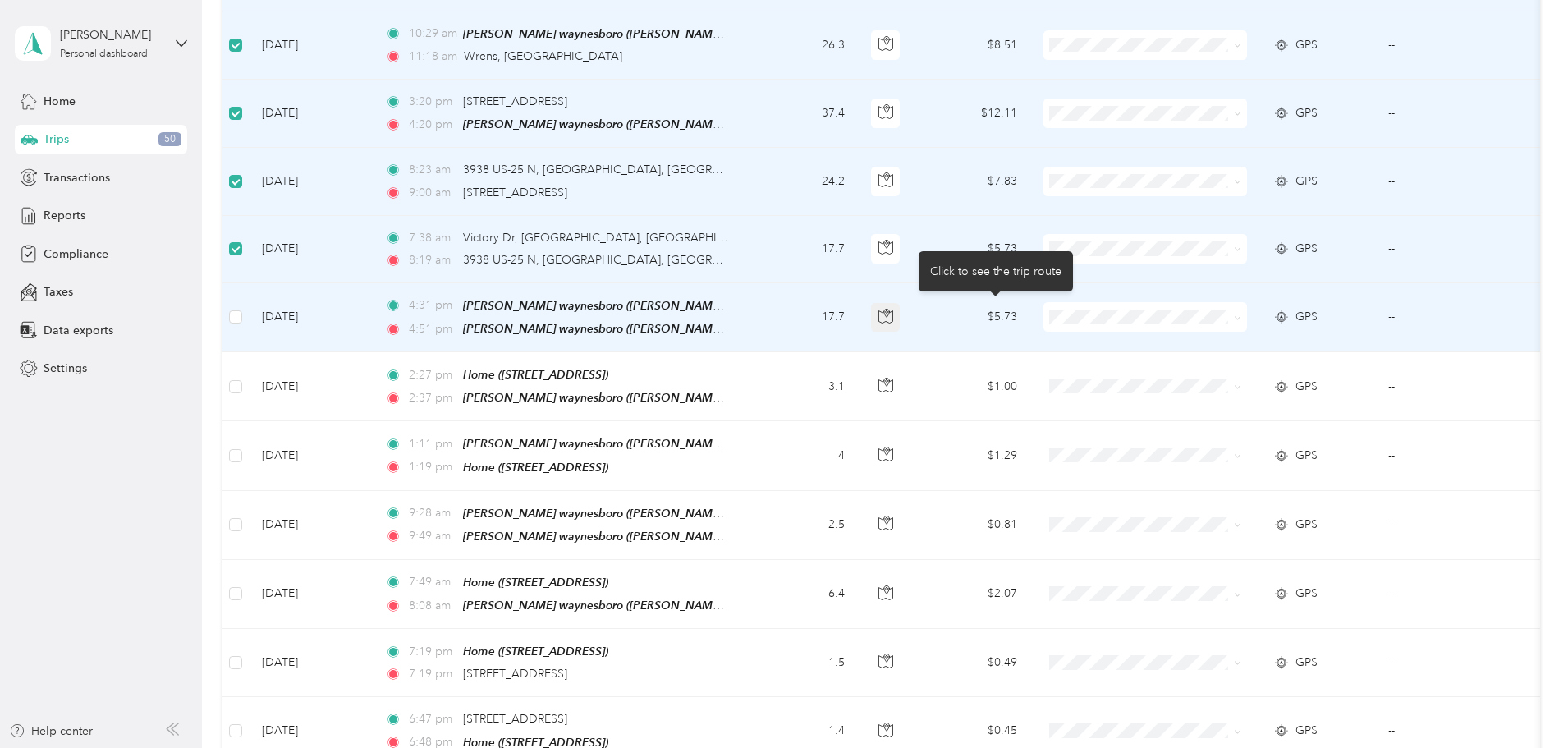
click at [893, 312] on icon "button" at bounding box center [886, 316] width 15 height 15
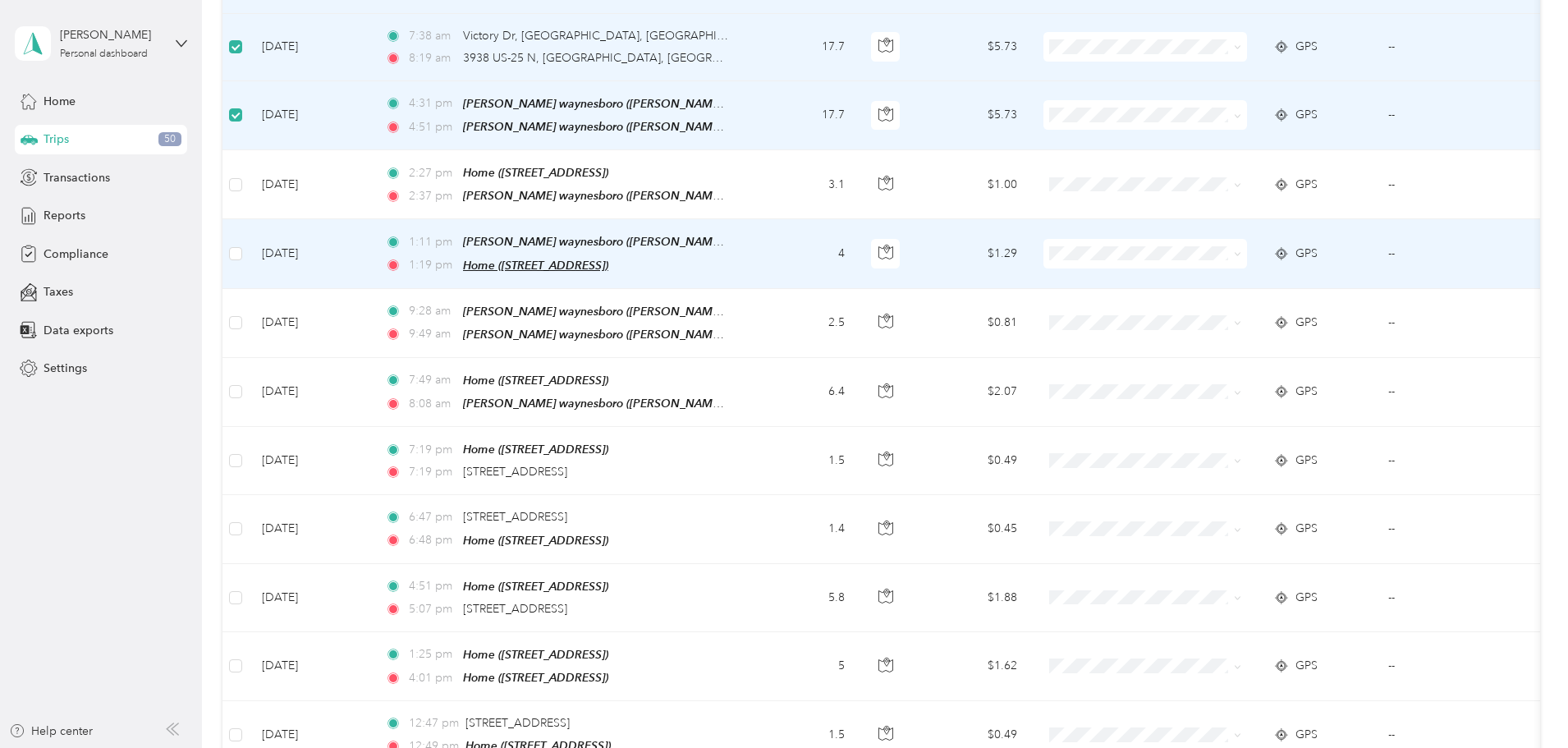
scroll to position [904, 0]
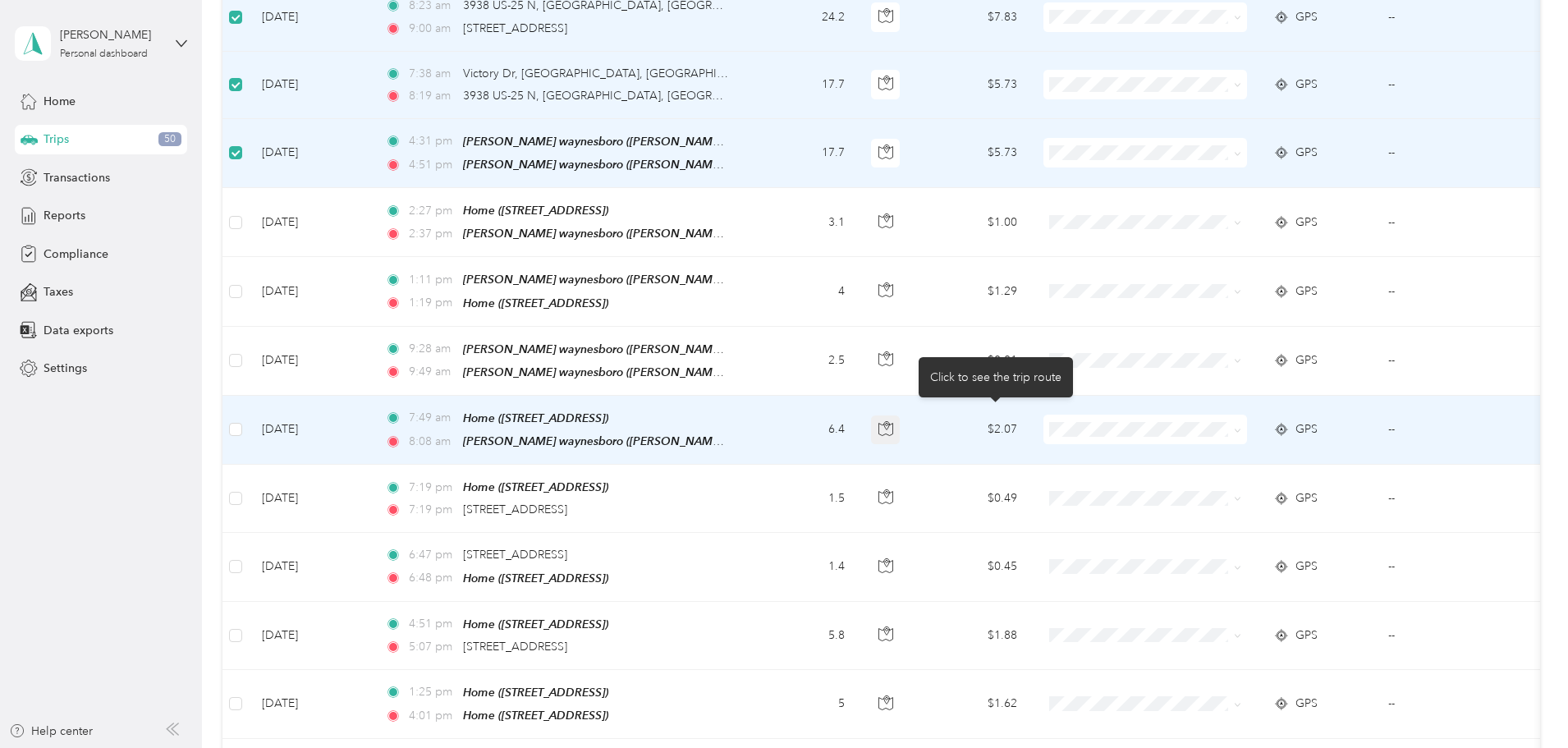
click at [893, 423] on icon "button" at bounding box center [886, 429] width 15 height 15
click at [893, 422] on icon "button" at bounding box center [886, 429] width 15 height 15
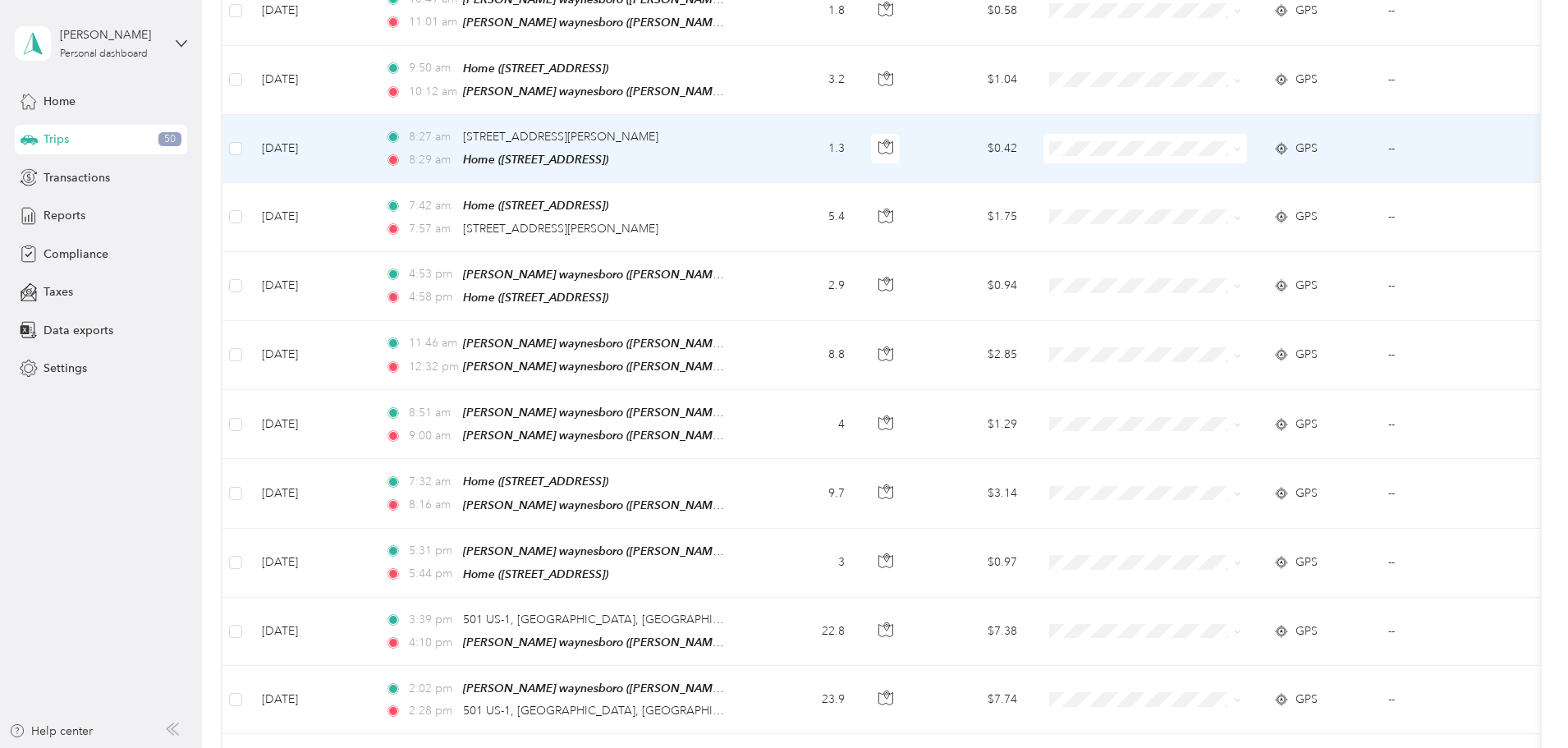
scroll to position [1808, 0]
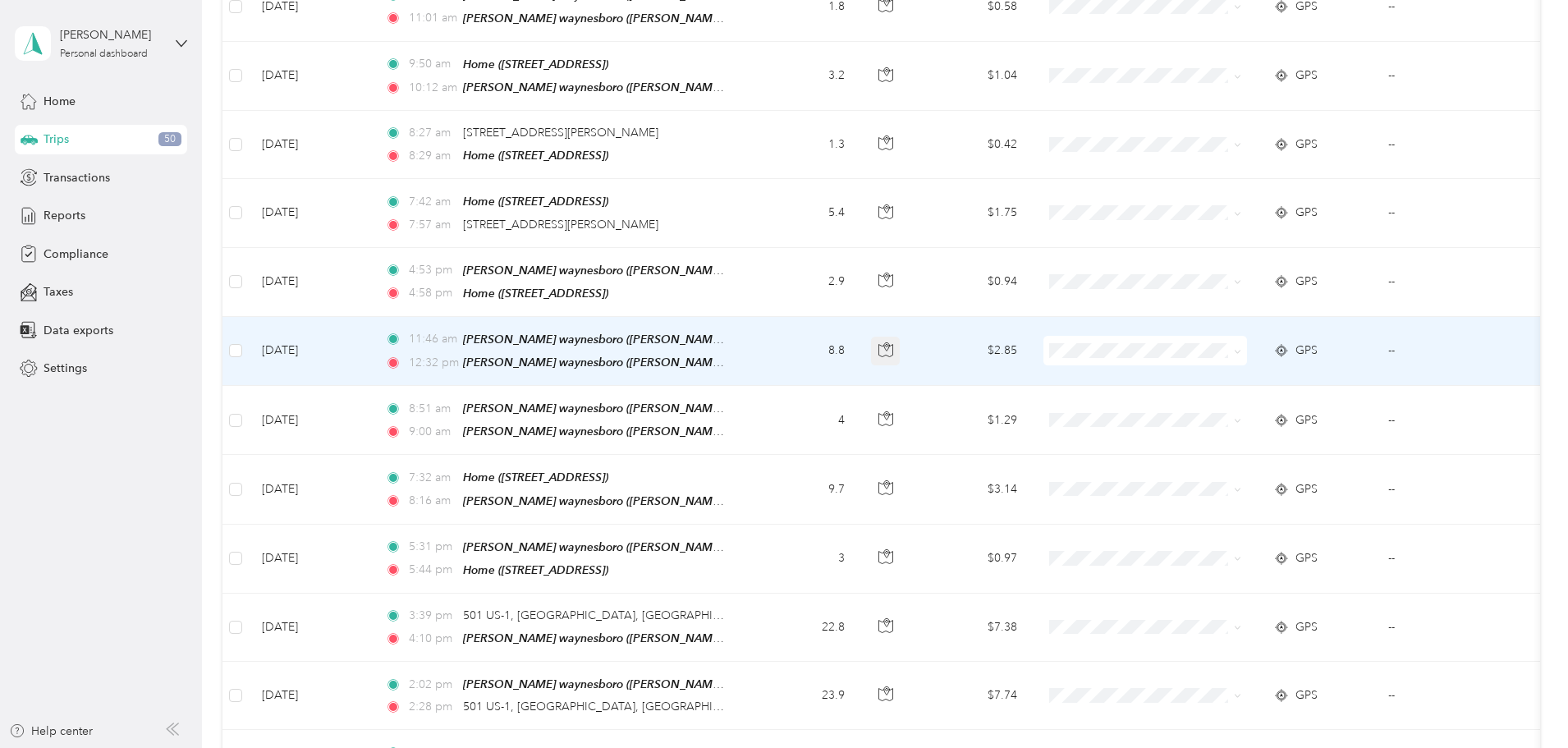
click at [893, 343] on icon "button" at bounding box center [886, 350] width 15 height 15
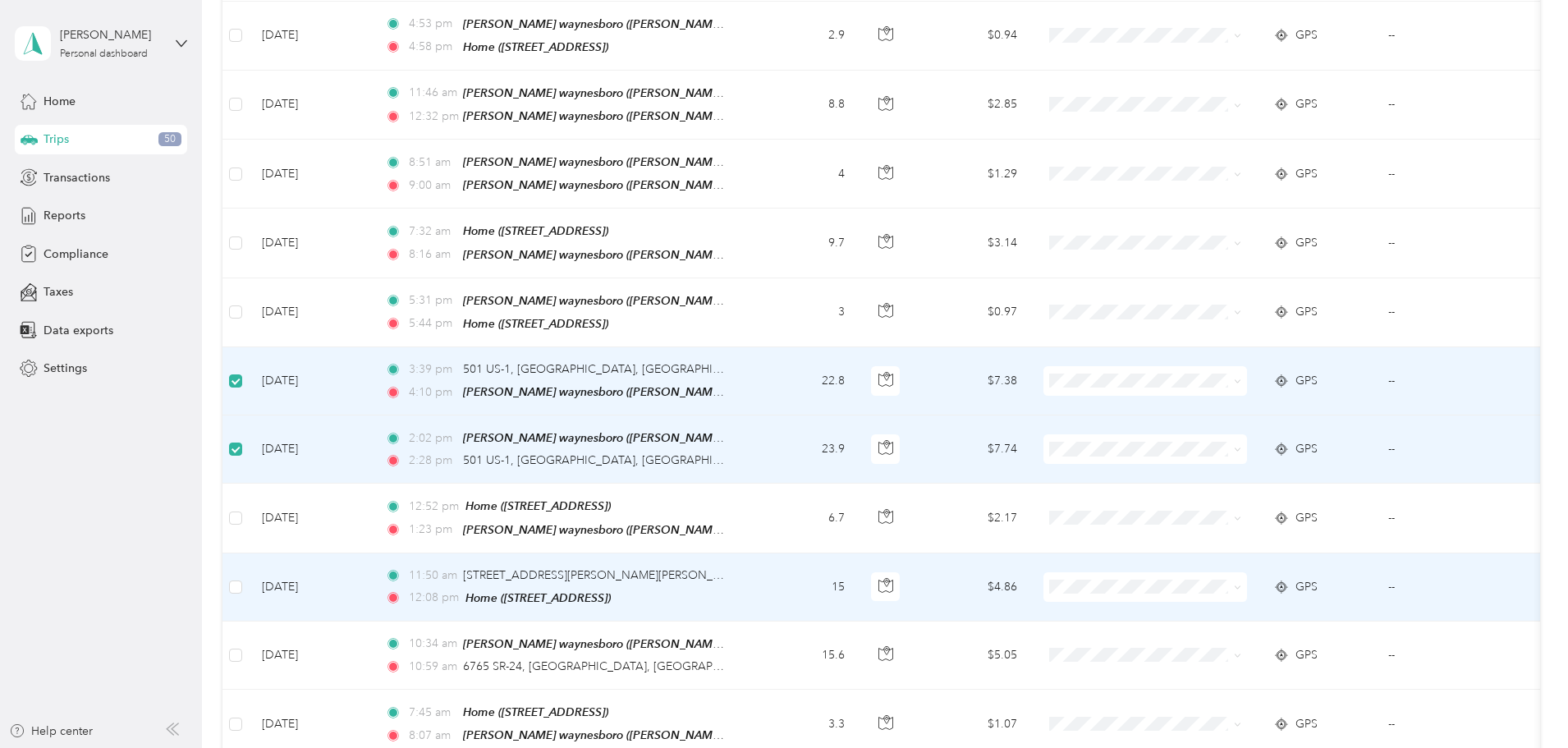
scroll to position [2136, 0]
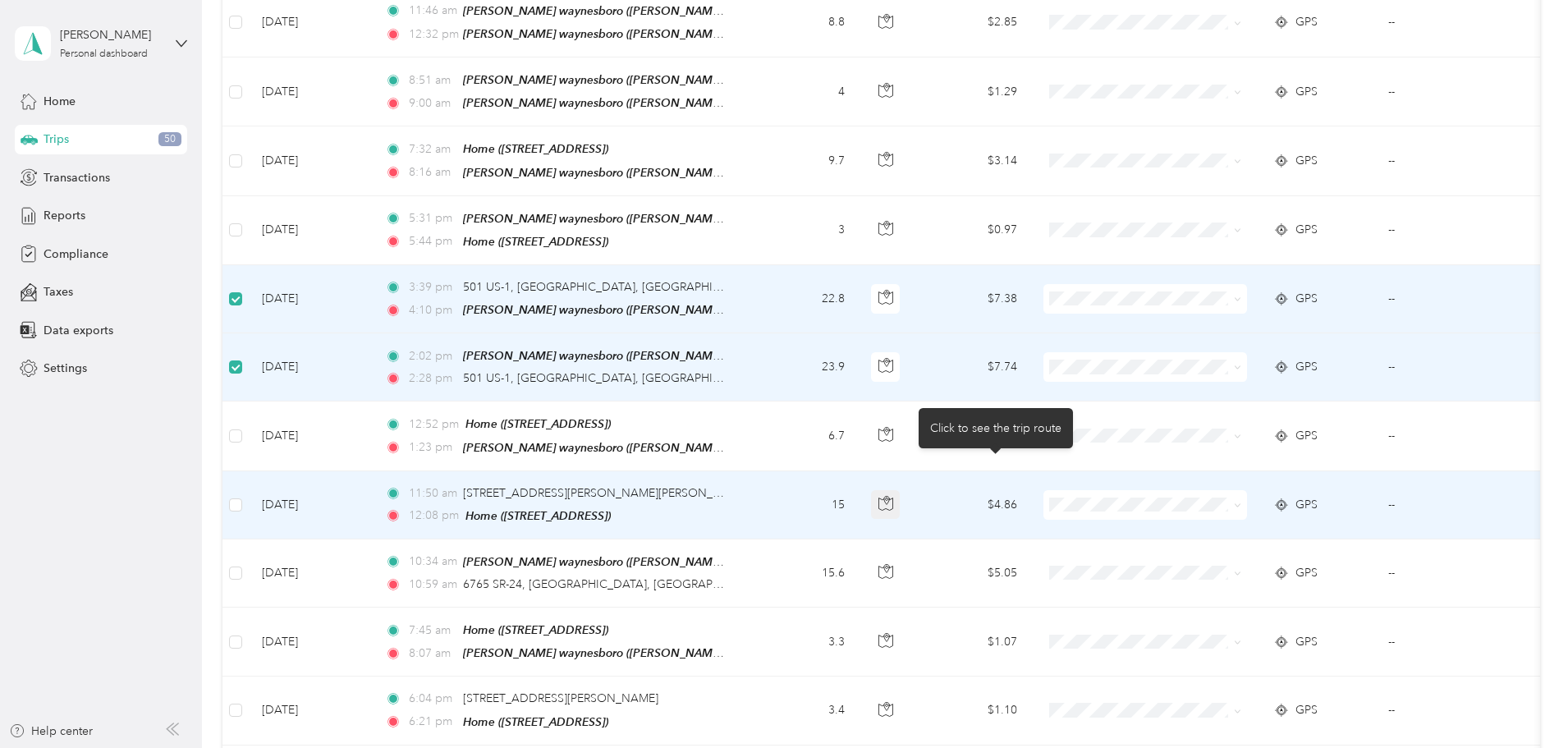
click at [893, 497] on icon "button" at bounding box center [886, 504] width 15 height 15
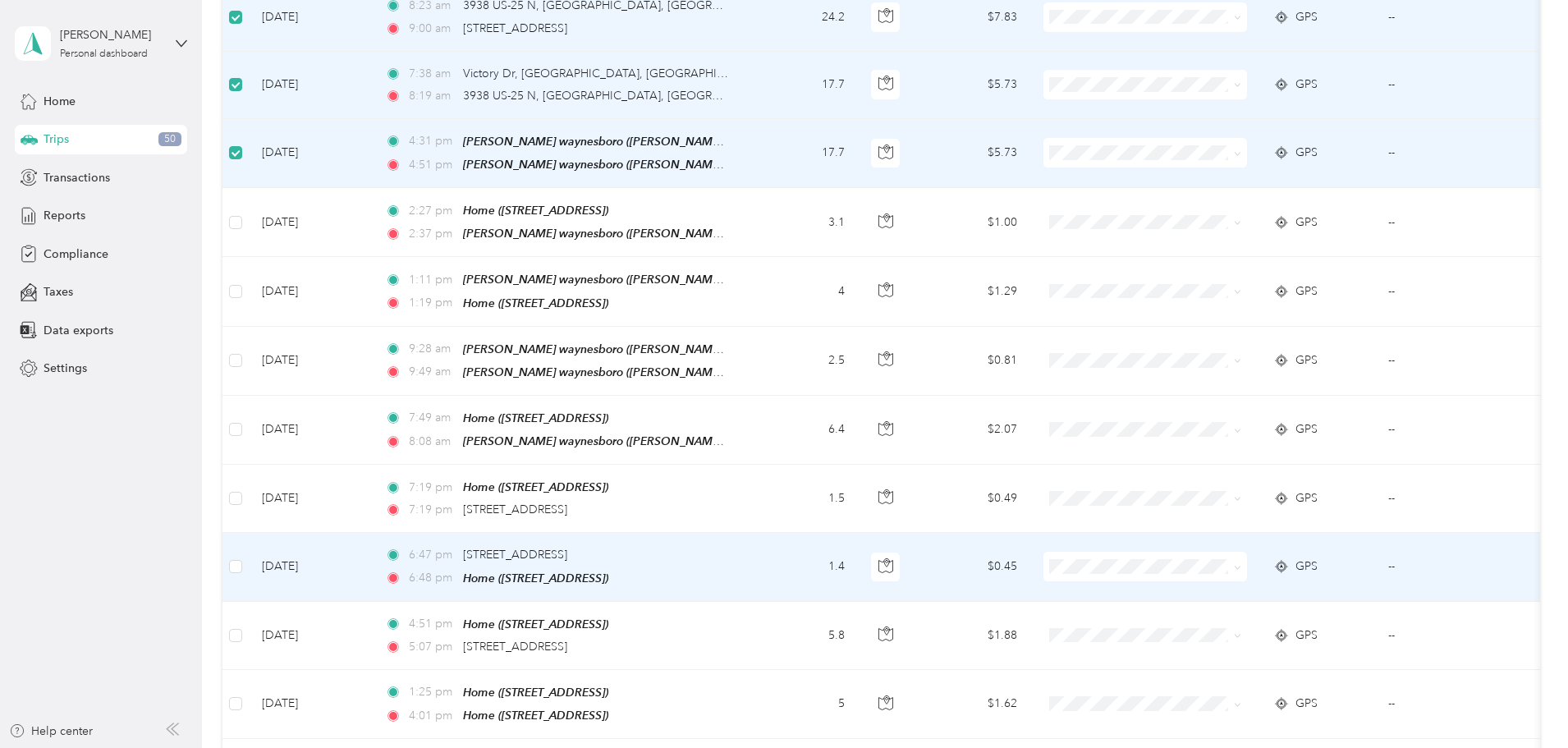
scroll to position [0, 0]
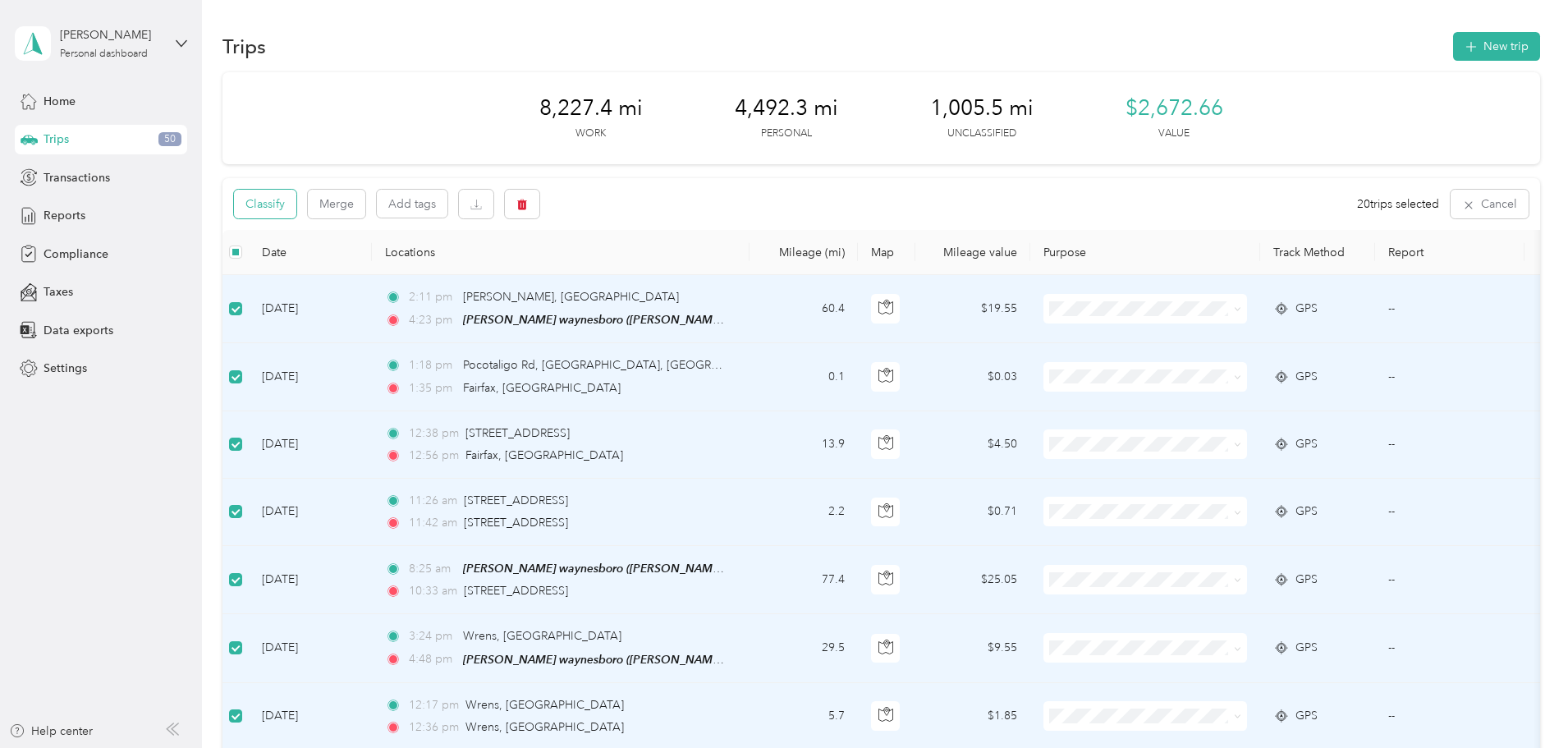
click at [297, 203] on button "Classify" at bounding box center [265, 205] width 62 height 29
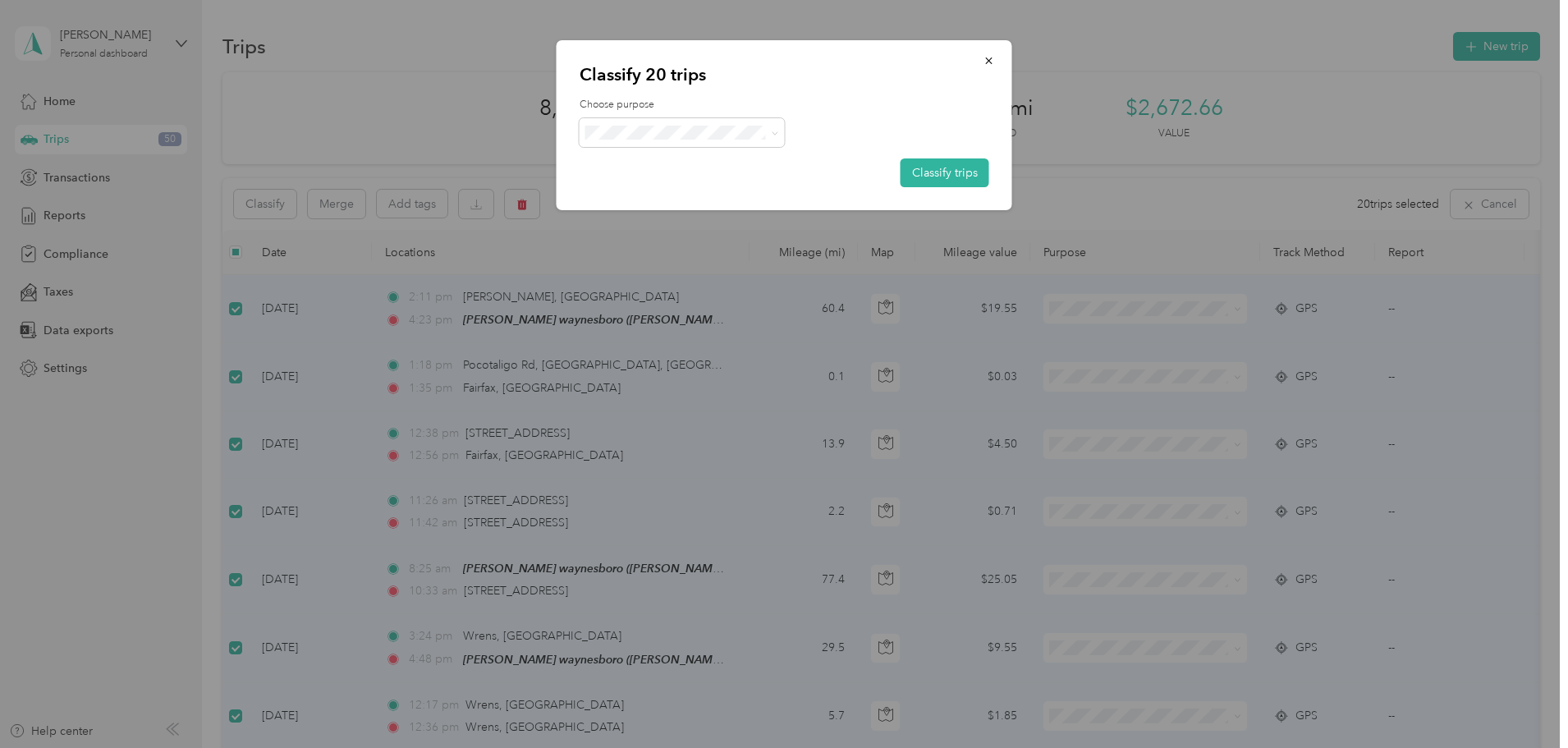
click at [665, 166] on span "[PERSON_NAME] Equipment" at bounding box center [700, 161] width 160 height 18
click at [942, 173] on button "Classify trips" at bounding box center [944, 173] width 89 height 29
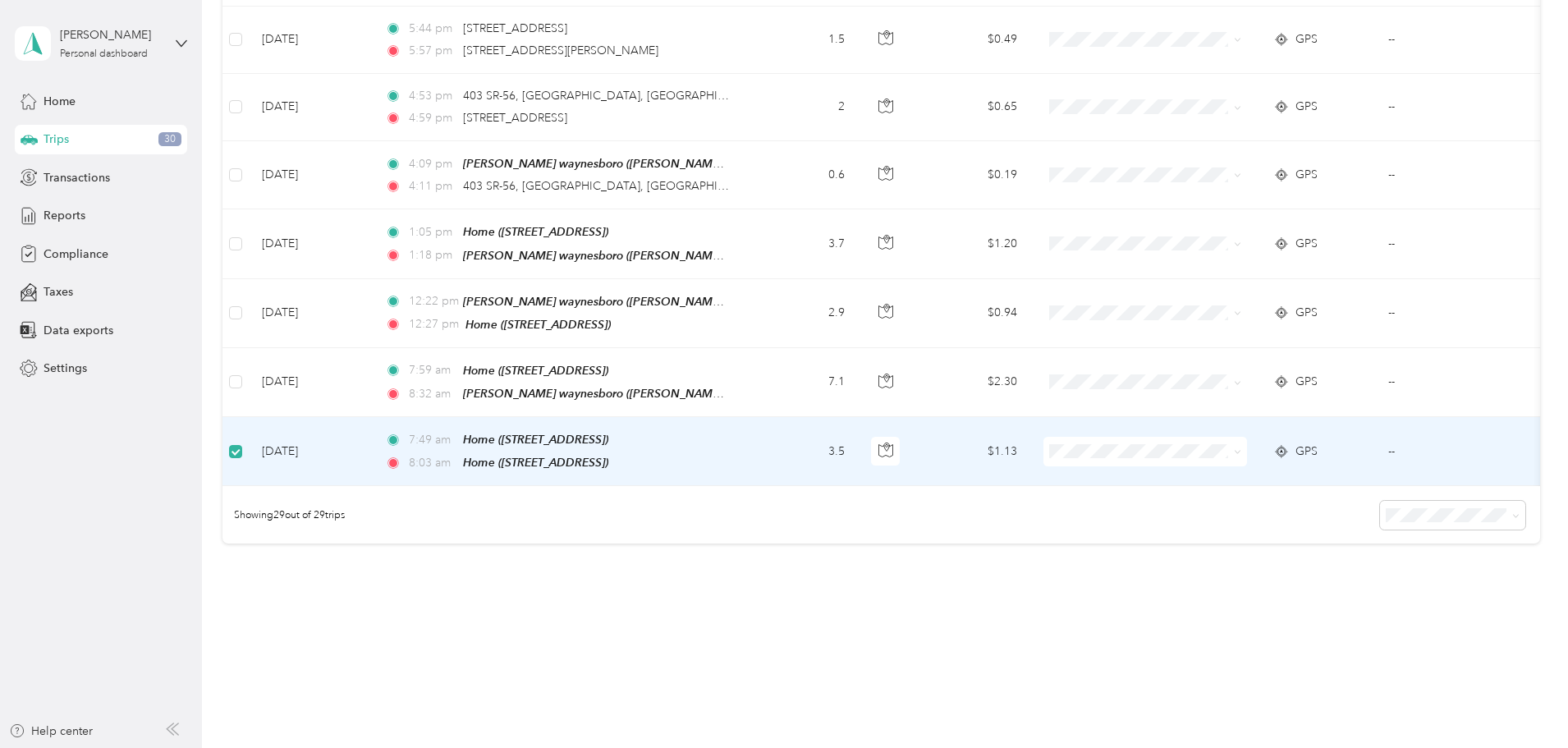
scroll to position [1783, 0]
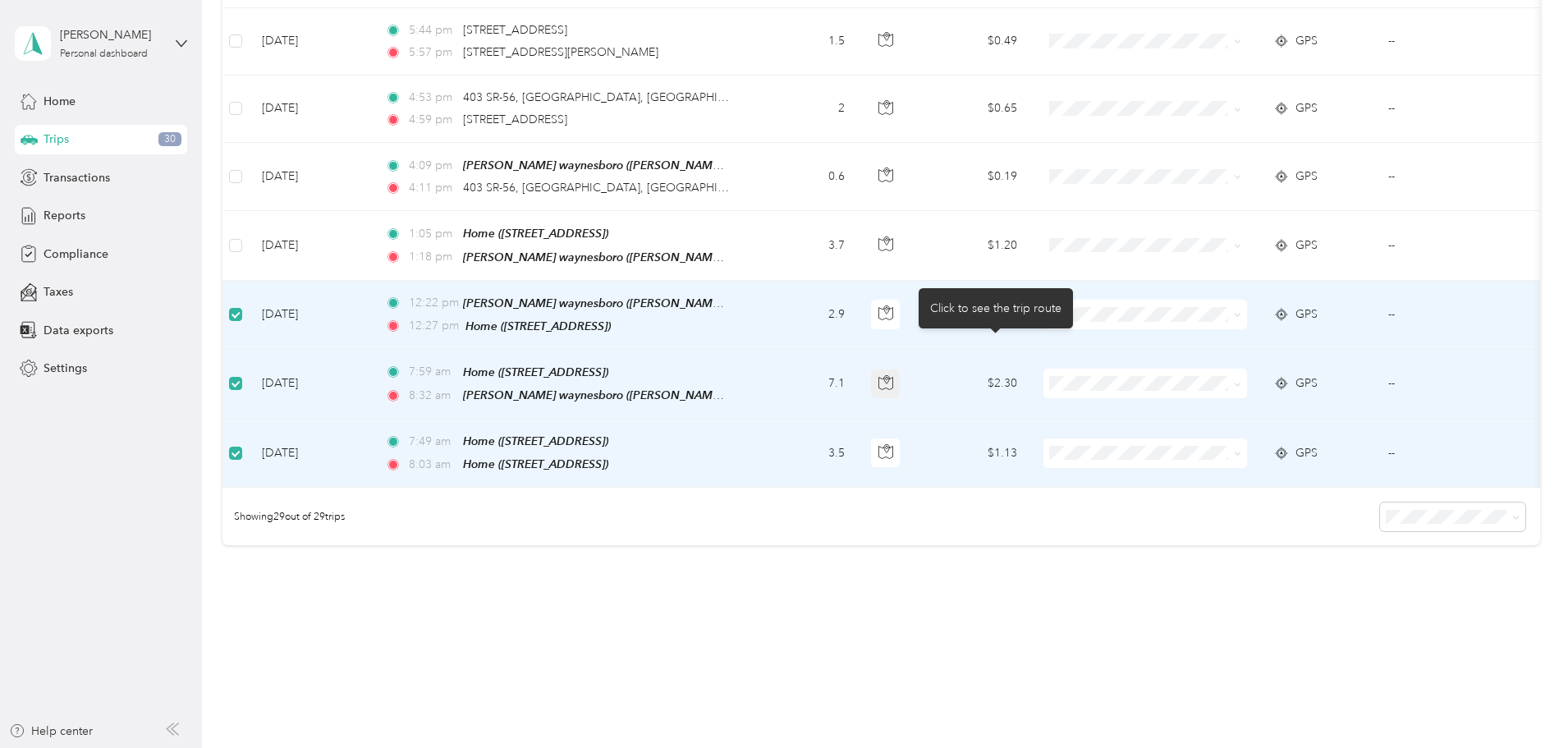
click at [893, 376] on icon "button" at bounding box center [886, 383] width 15 height 15
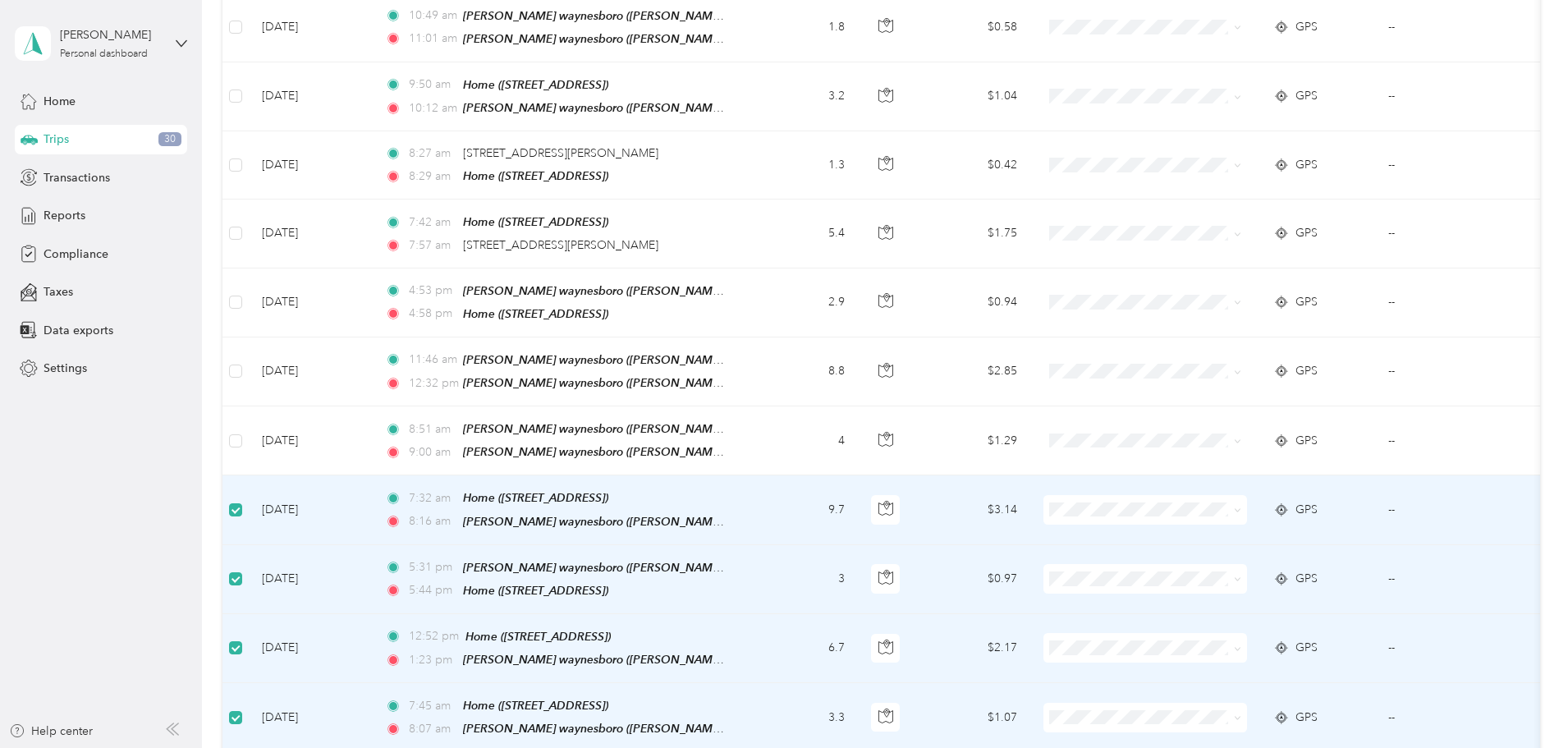
scroll to position [962, 0]
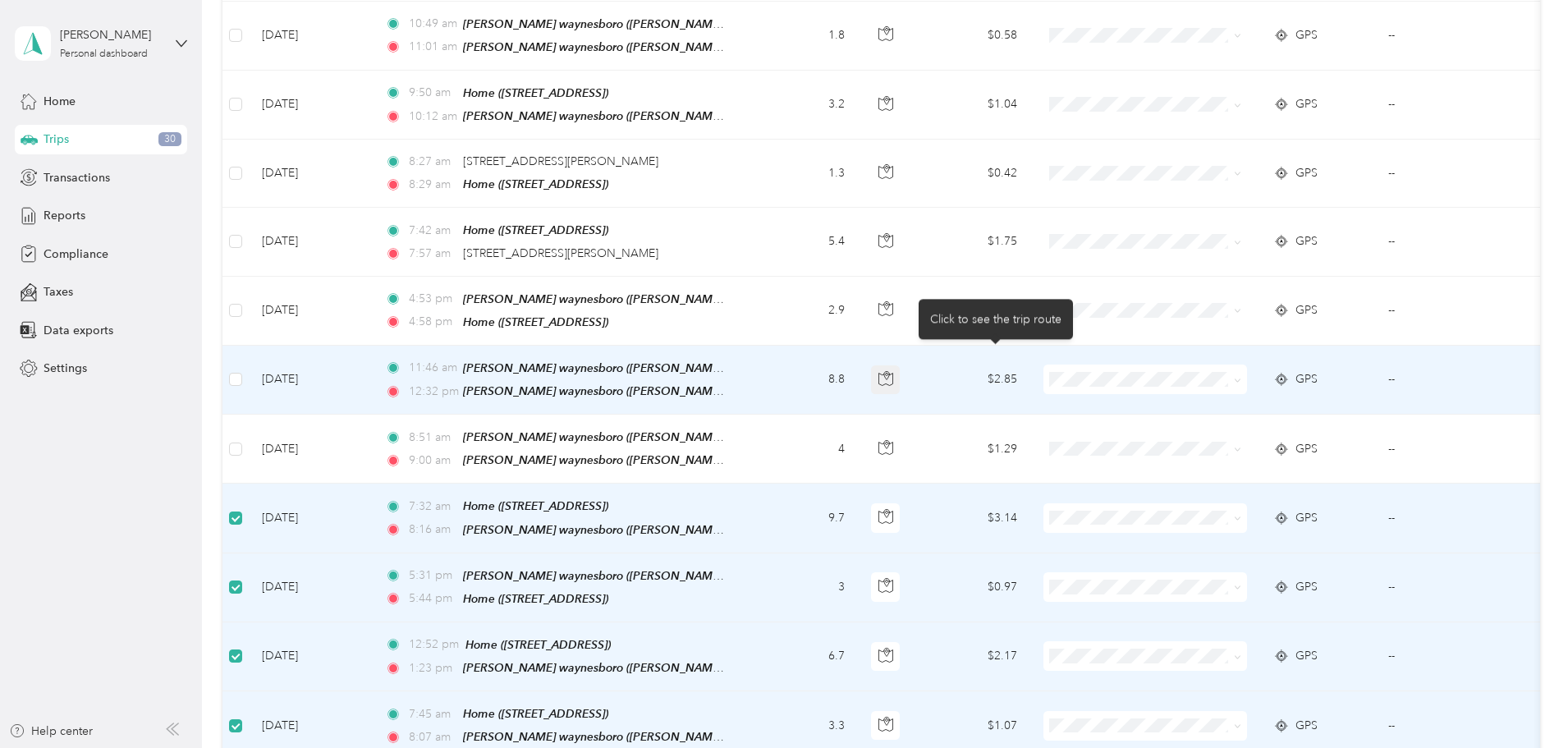
click at [893, 371] on icon "button" at bounding box center [886, 378] width 15 height 15
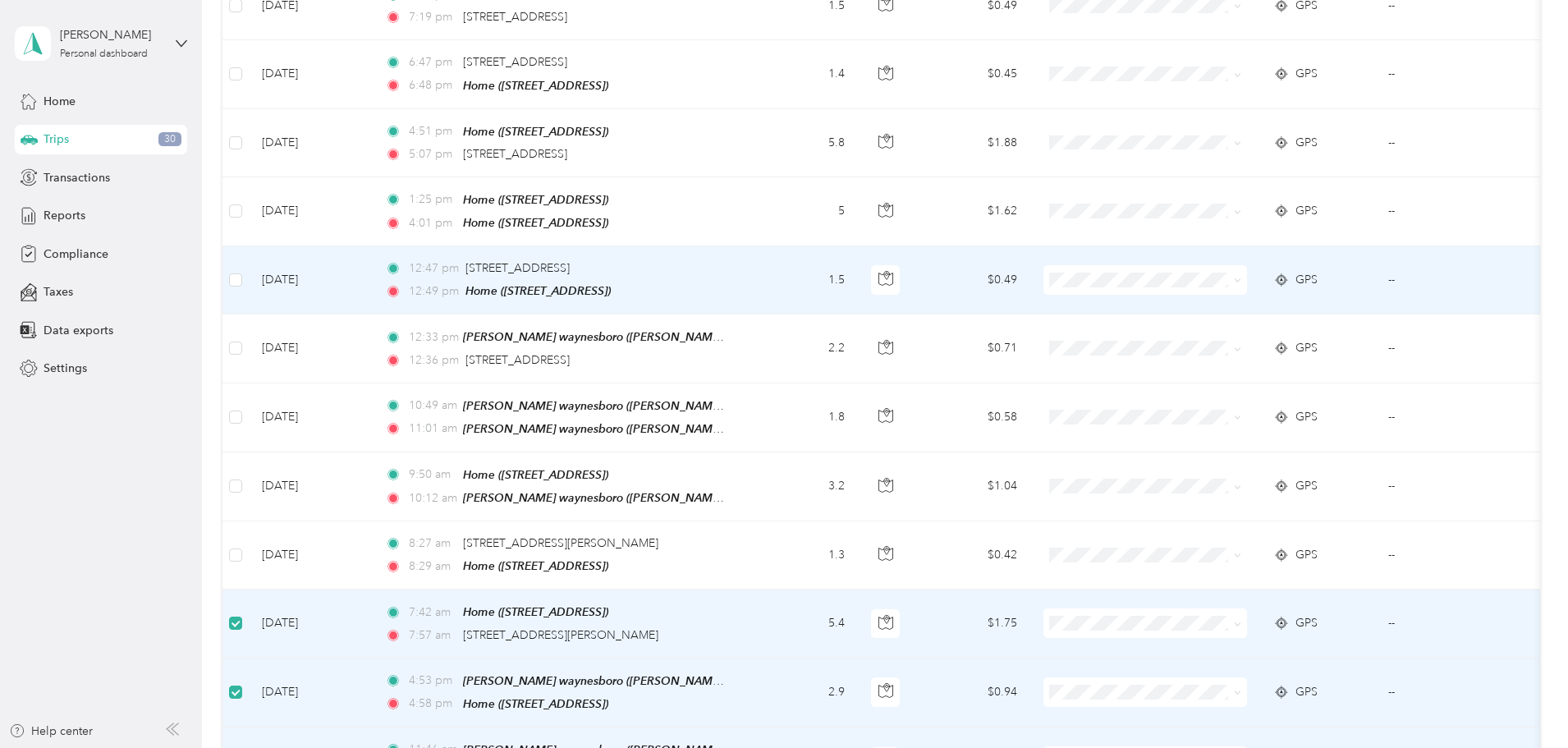
scroll to position [551, 0]
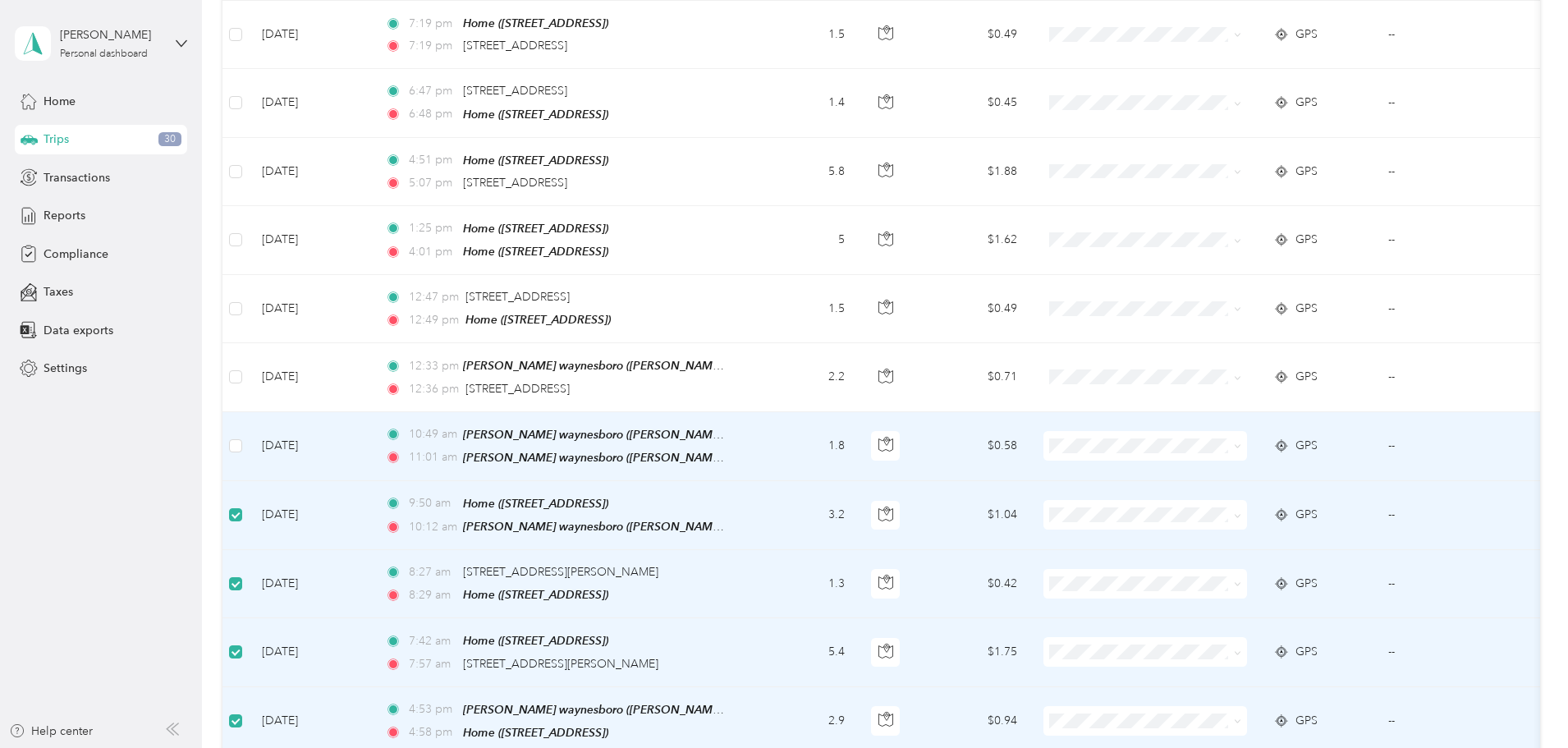
click at [249, 422] on td at bounding box center [236, 446] width 26 height 69
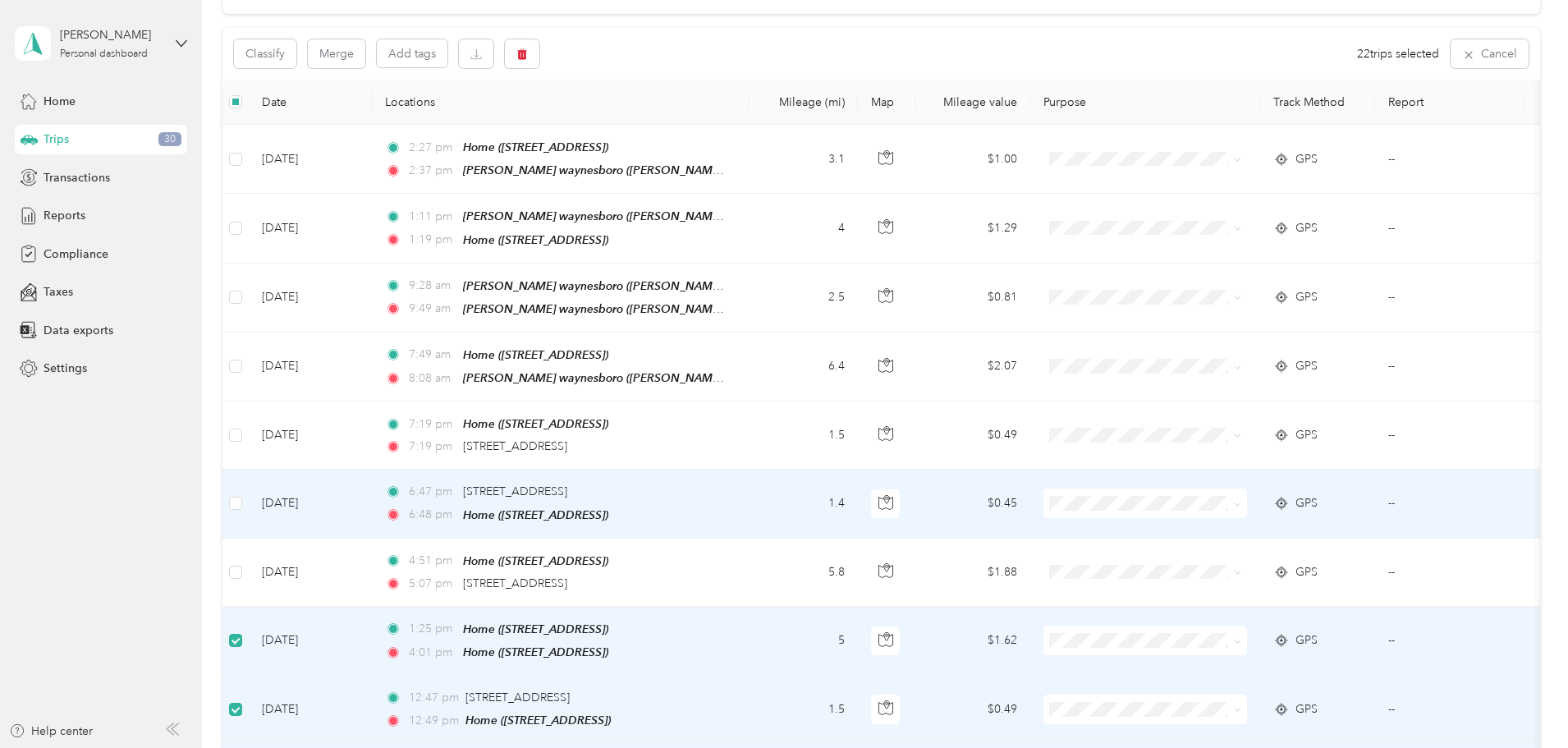
scroll to position [140, 0]
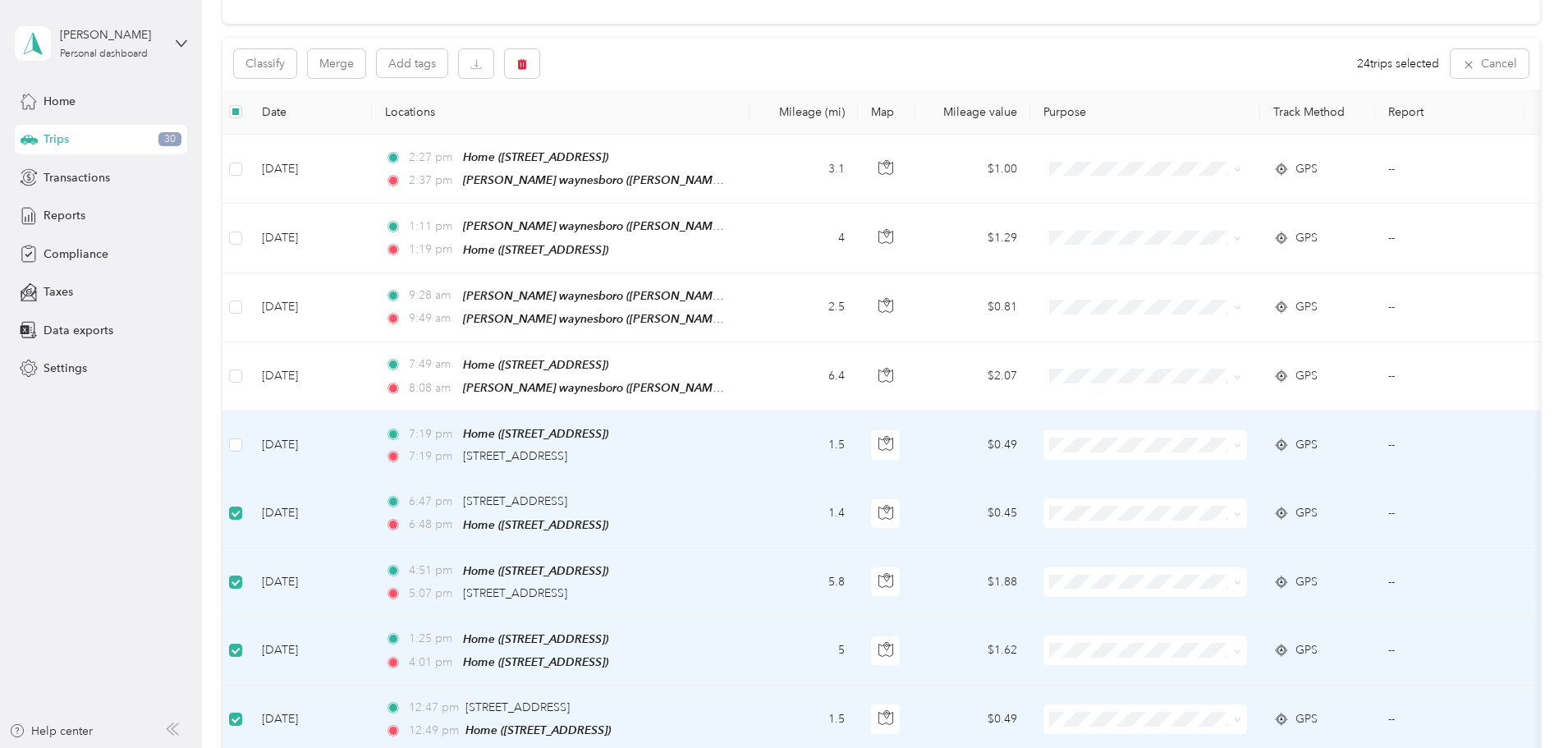
click at [249, 425] on td at bounding box center [236, 446] width 26 height 68
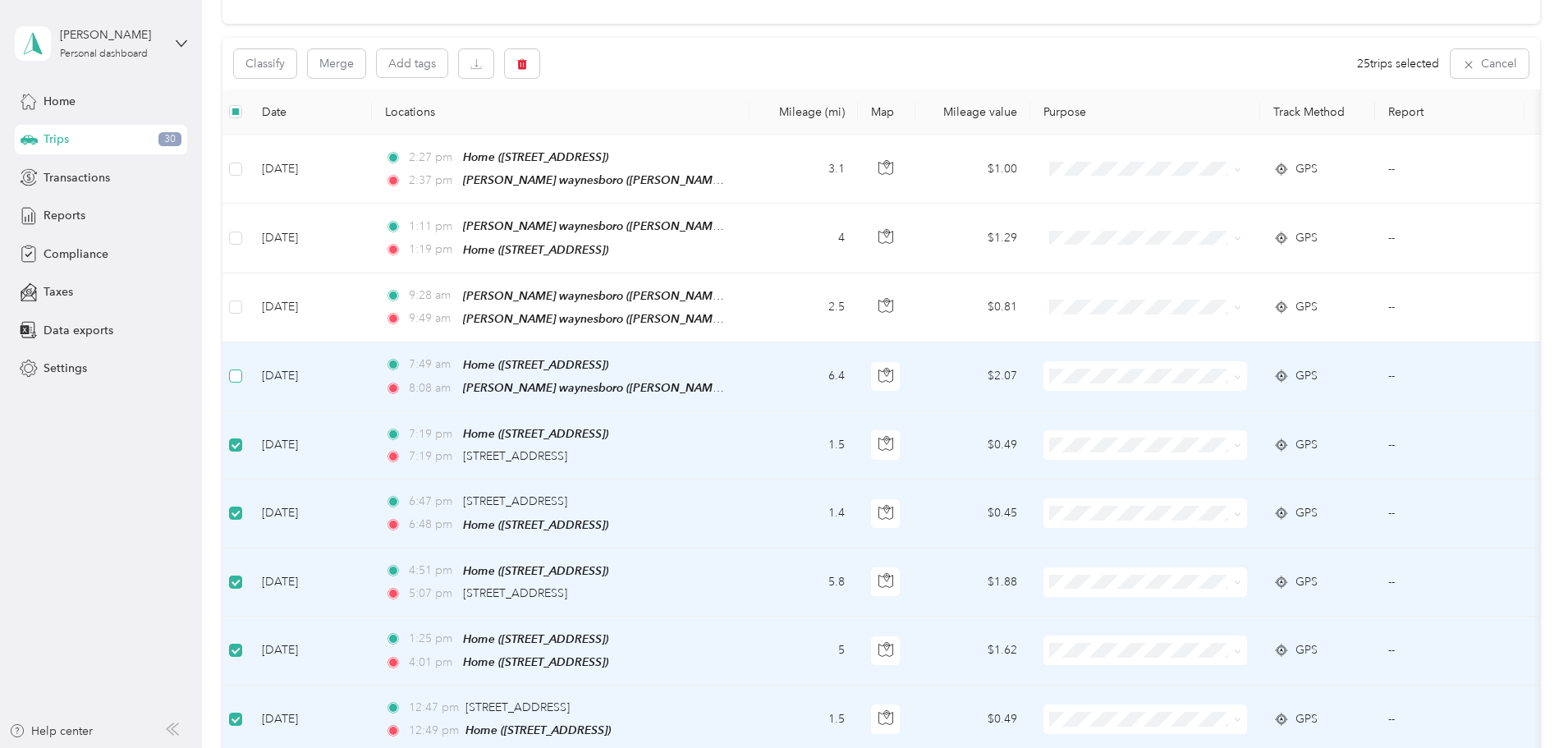
click at [242, 367] on label at bounding box center [235, 376] width 13 height 19
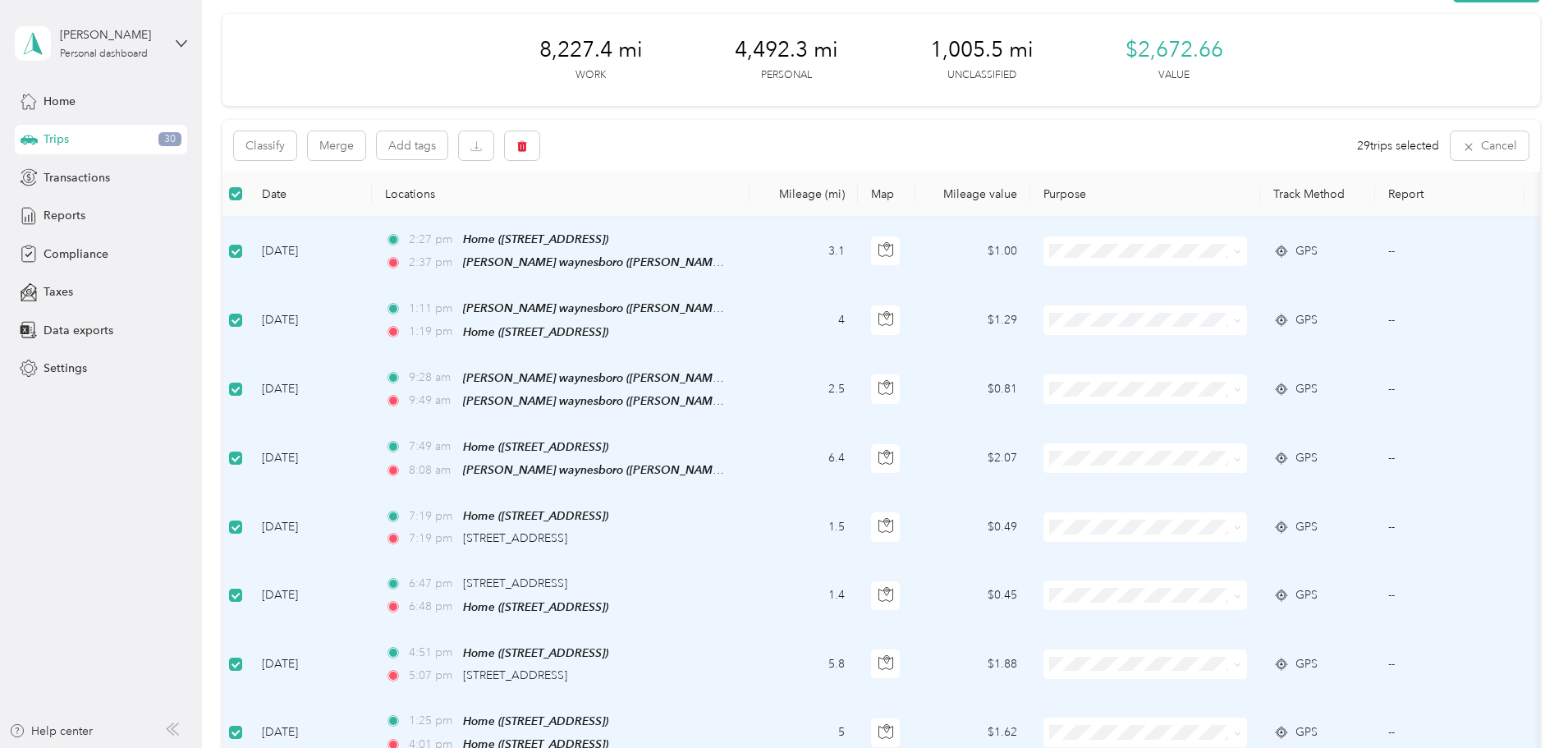
scroll to position [0, 0]
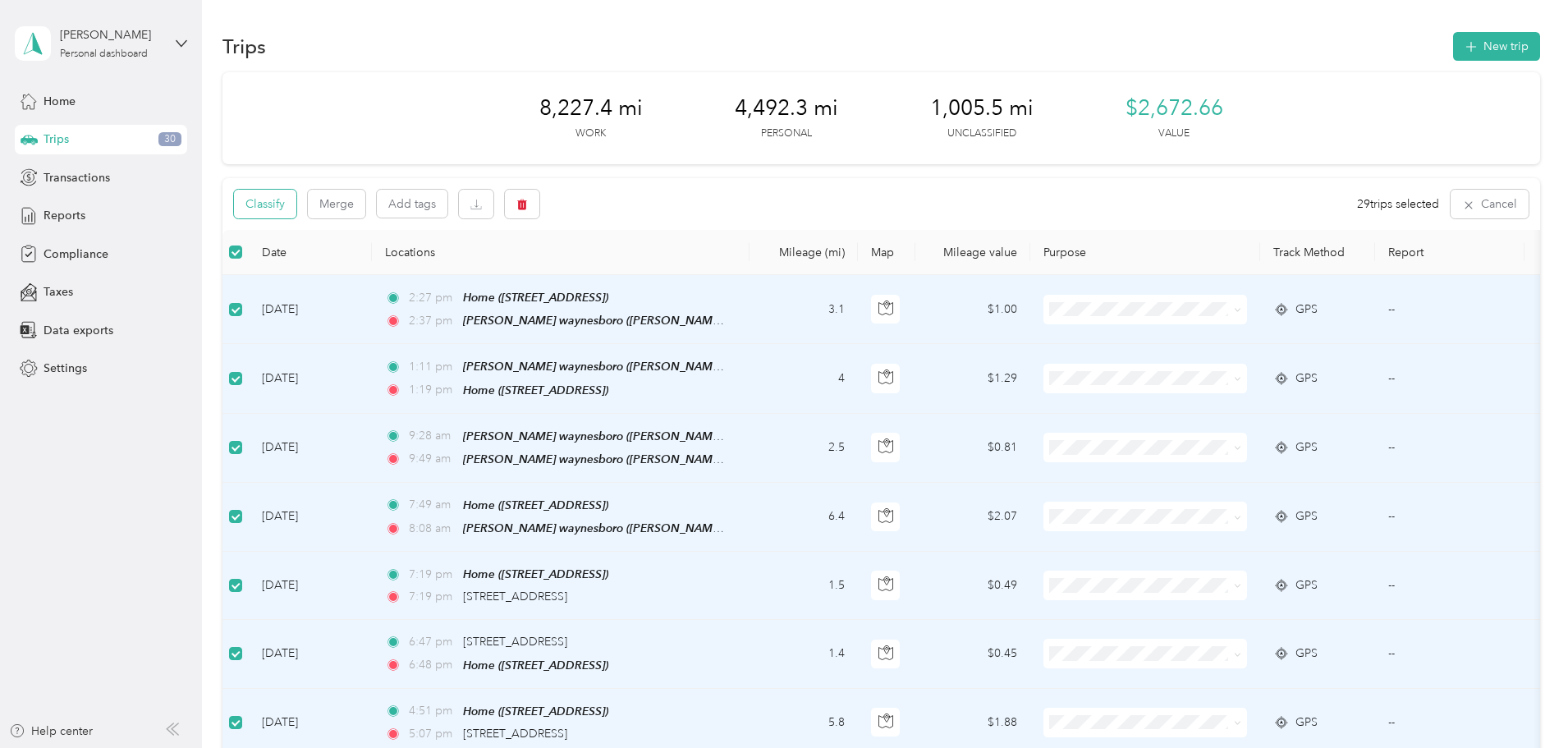
click at [297, 202] on button "Classify" at bounding box center [265, 205] width 62 height 29
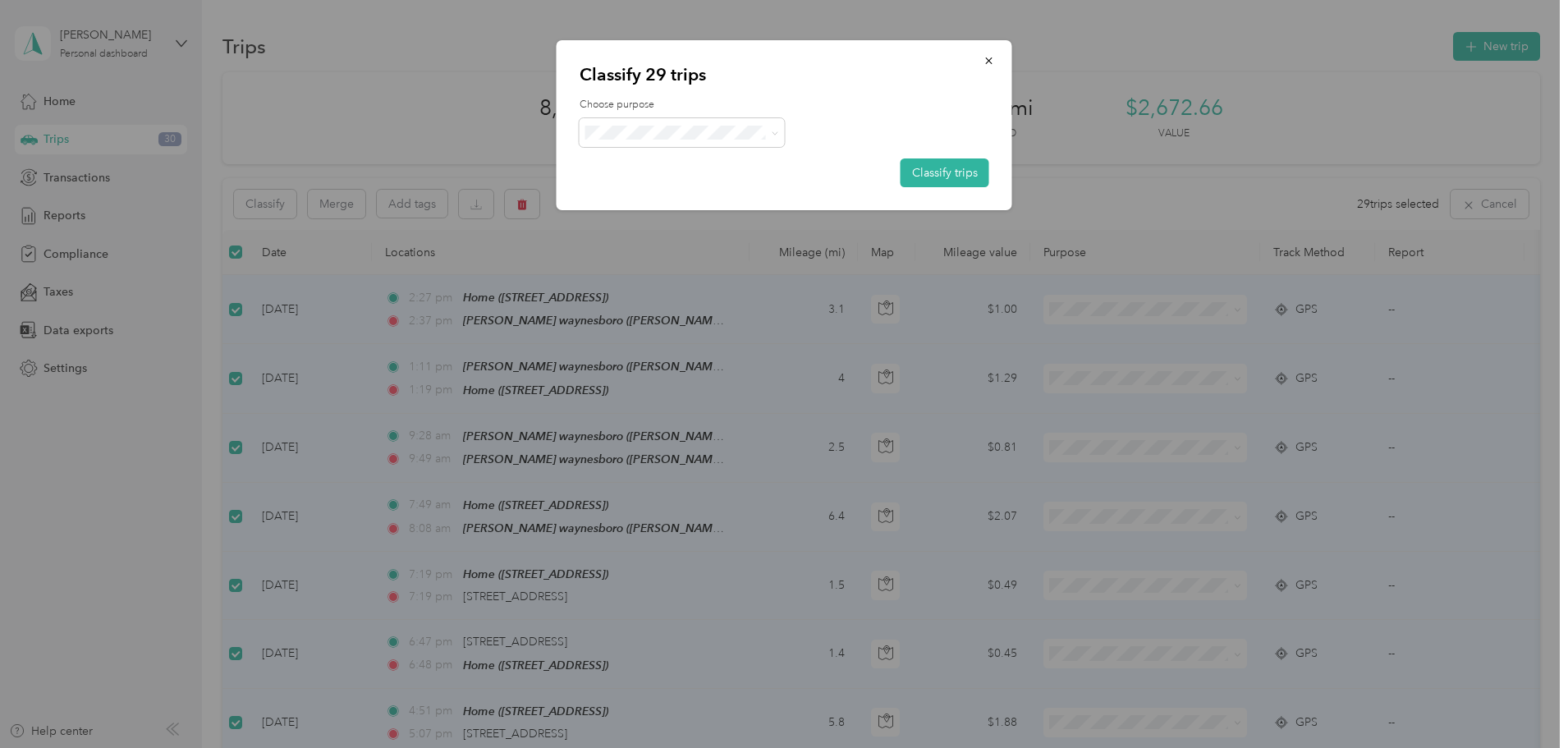
click at [655, 188] on span "Personal" at bounding box center [710, 190] width 180 height 18
click at [932, 171] on button "Classify trips" at bounding box center [944, 173] width 89 height 29
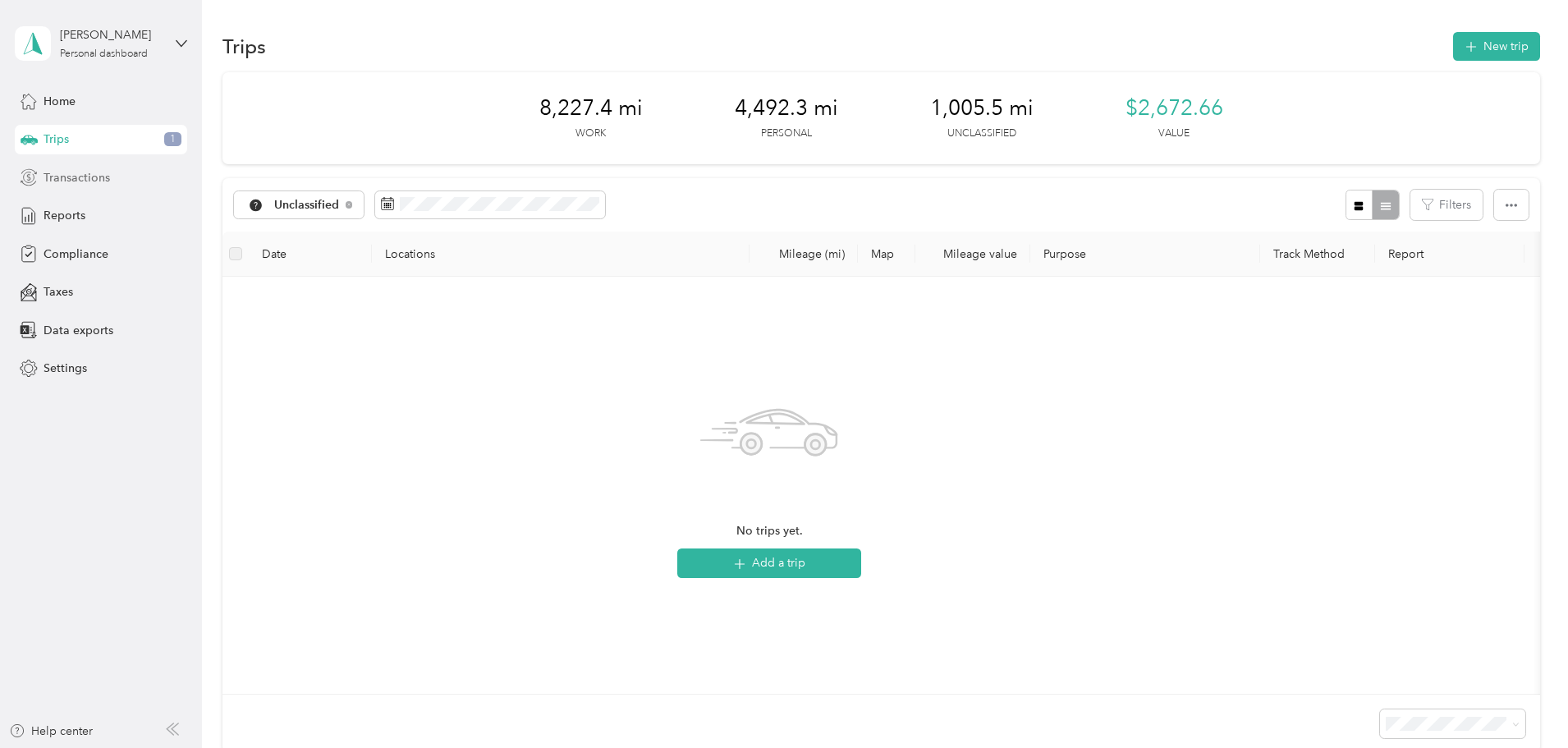
click at [108, 191] on div "Transactions" at bounding box center [100, 177] width 172 height 29
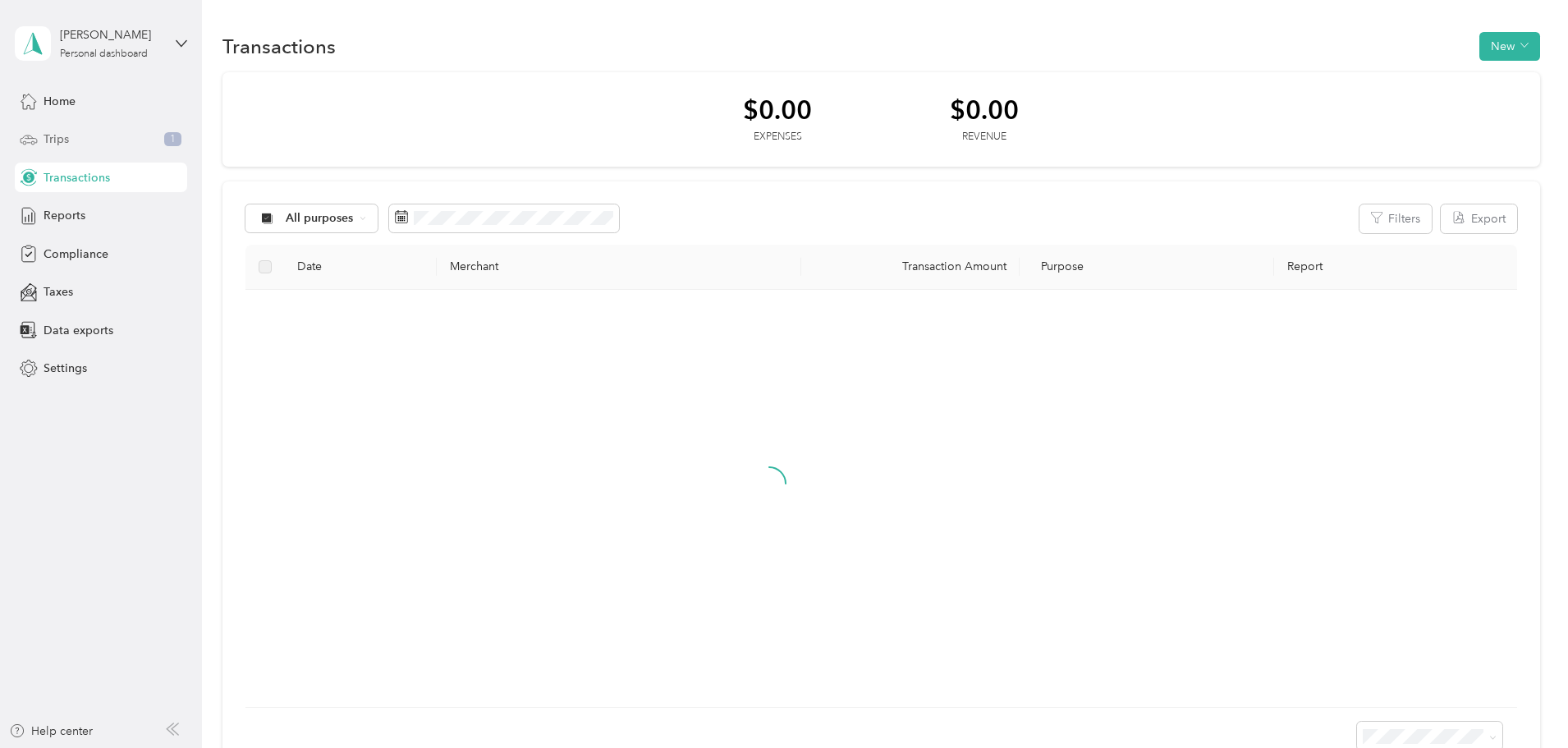
click at [108, 141] on div "Trips 1" at bounding box center [100, 139] width 172 height 29
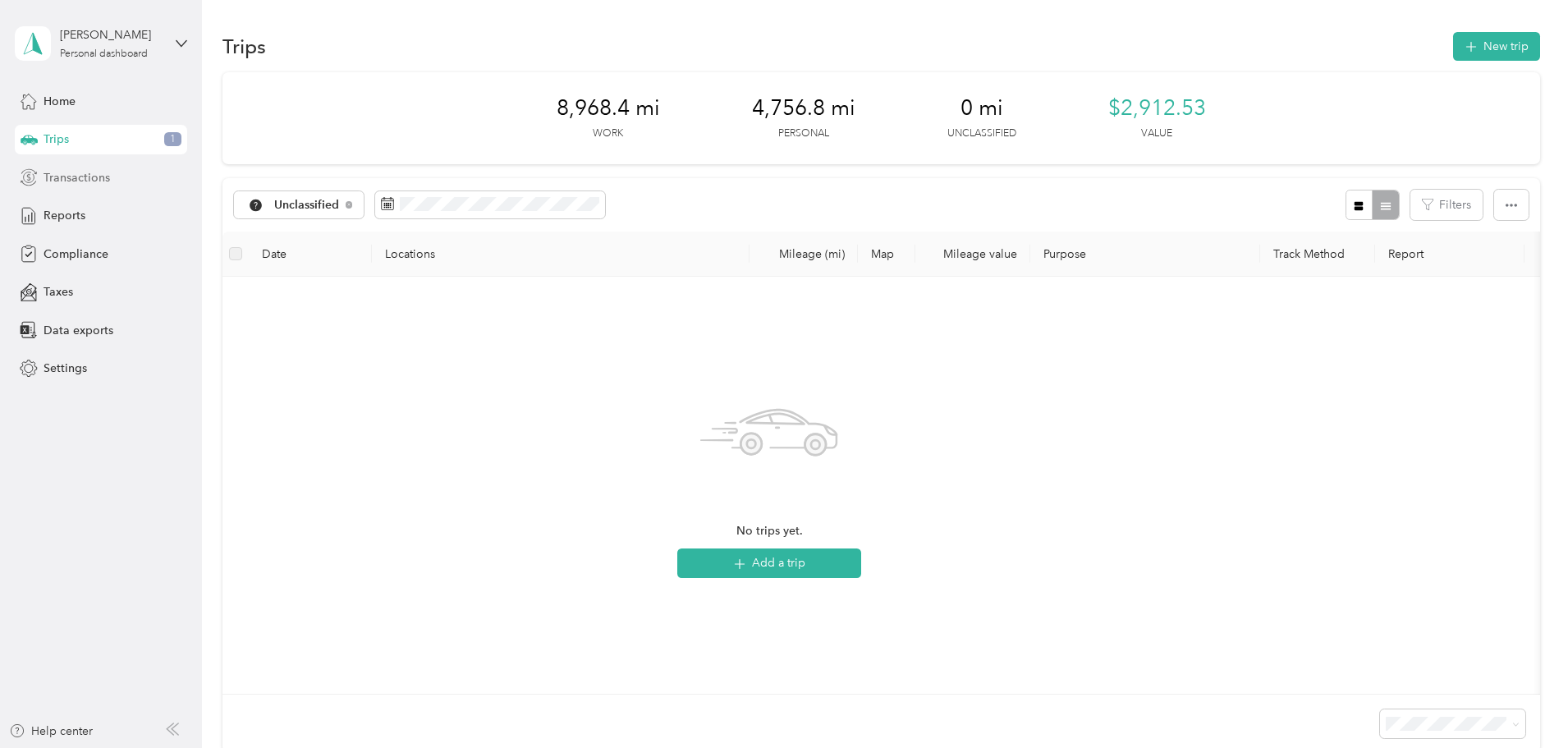
click at [104, 183] on span "Transactions" at bounding box center [77, 178] width 66 height 18
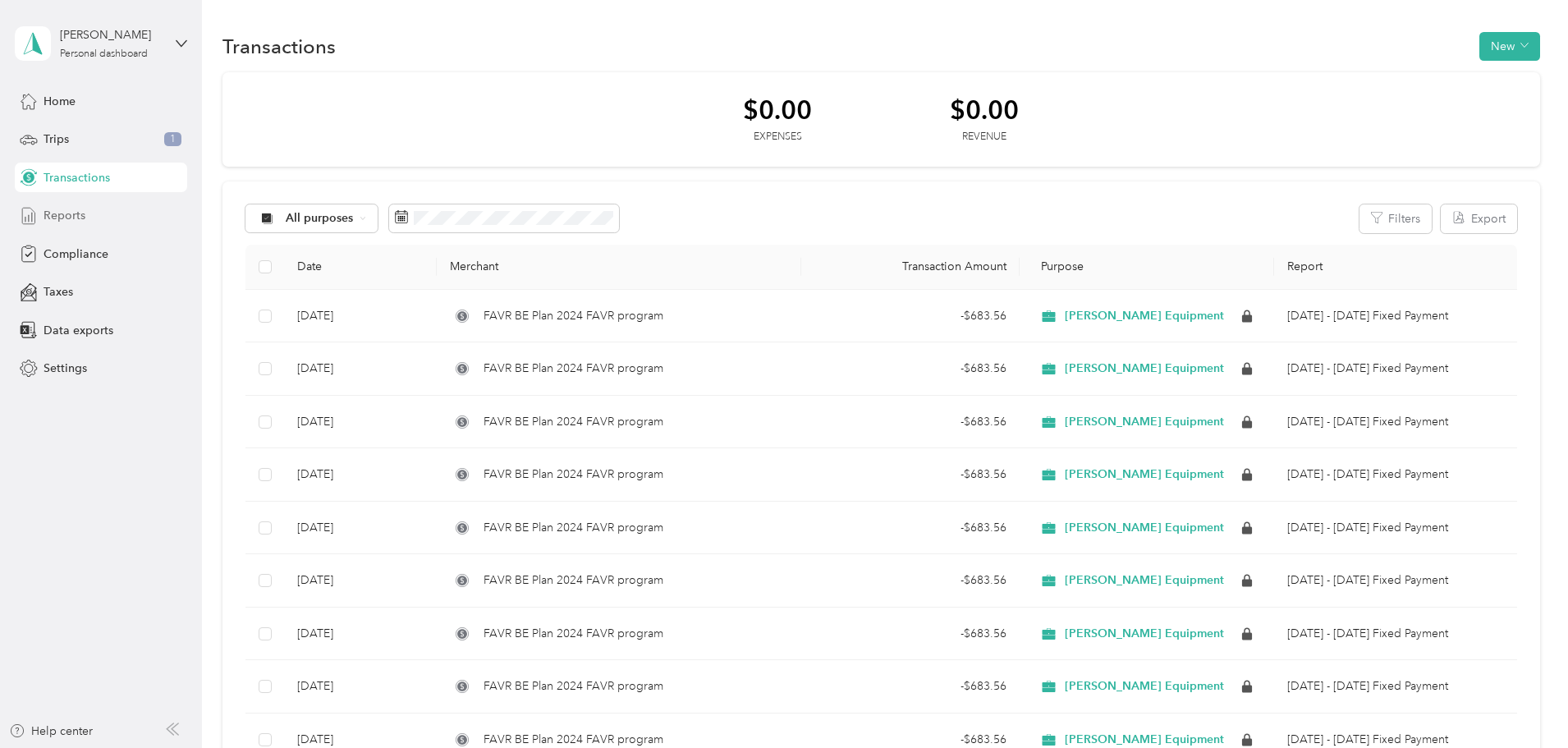
click at [78, 214] on span "Reports" at bounding box center [64, 216] width 42 height 18
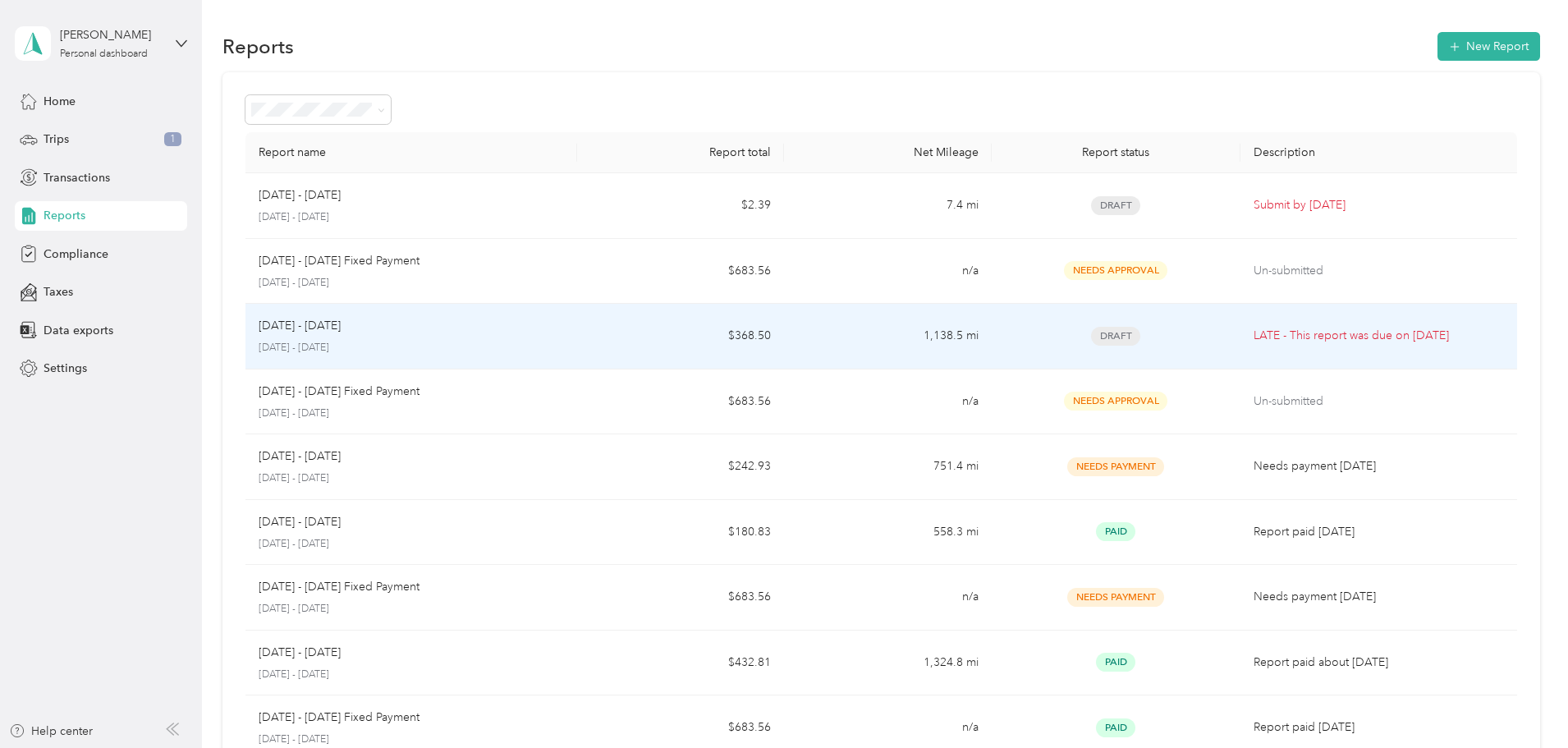
click at [1254, 340] on p "LATE - This report was due on [DATE]" at bounding box center [1378, 336] width 250 height 19
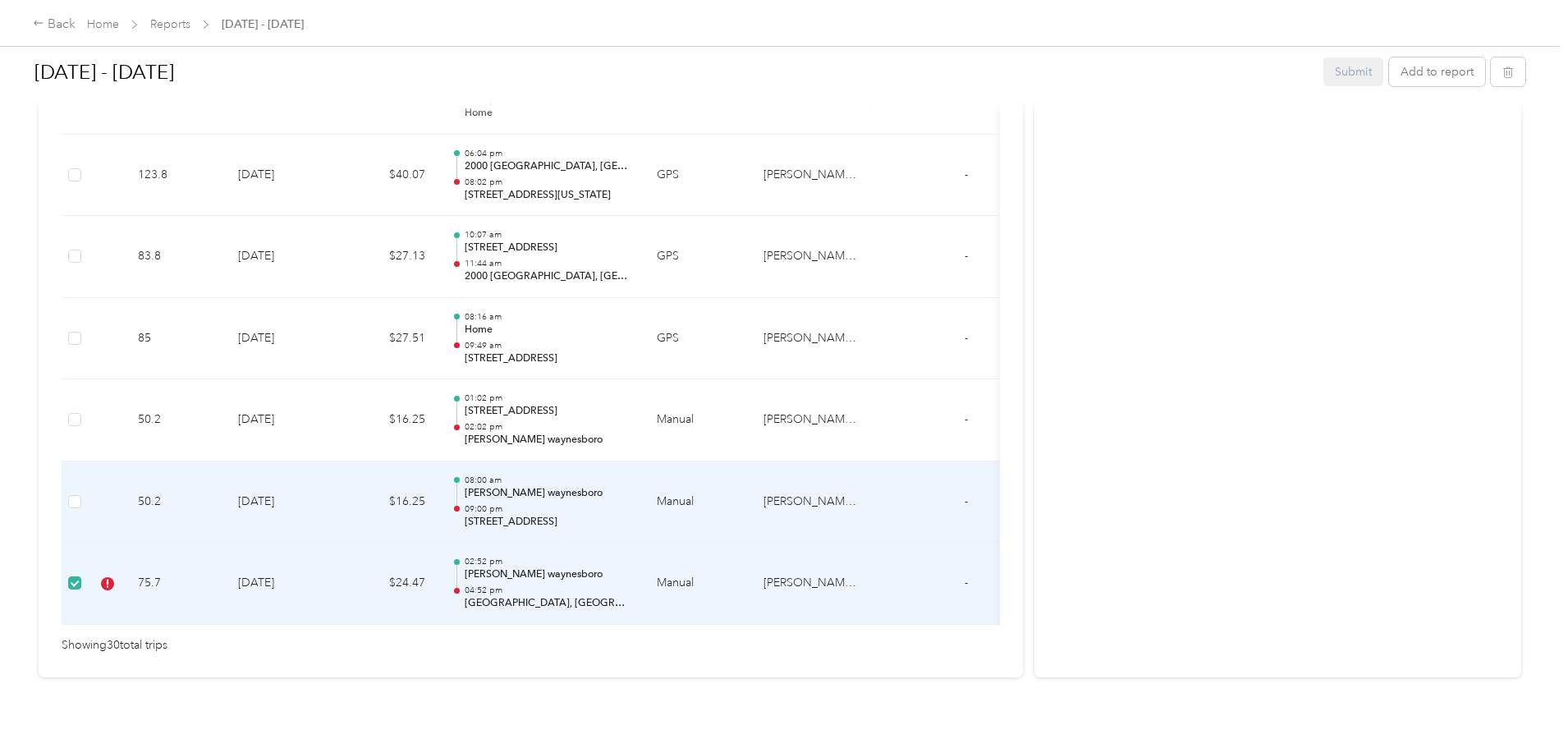
scroll to position [2491, 0]
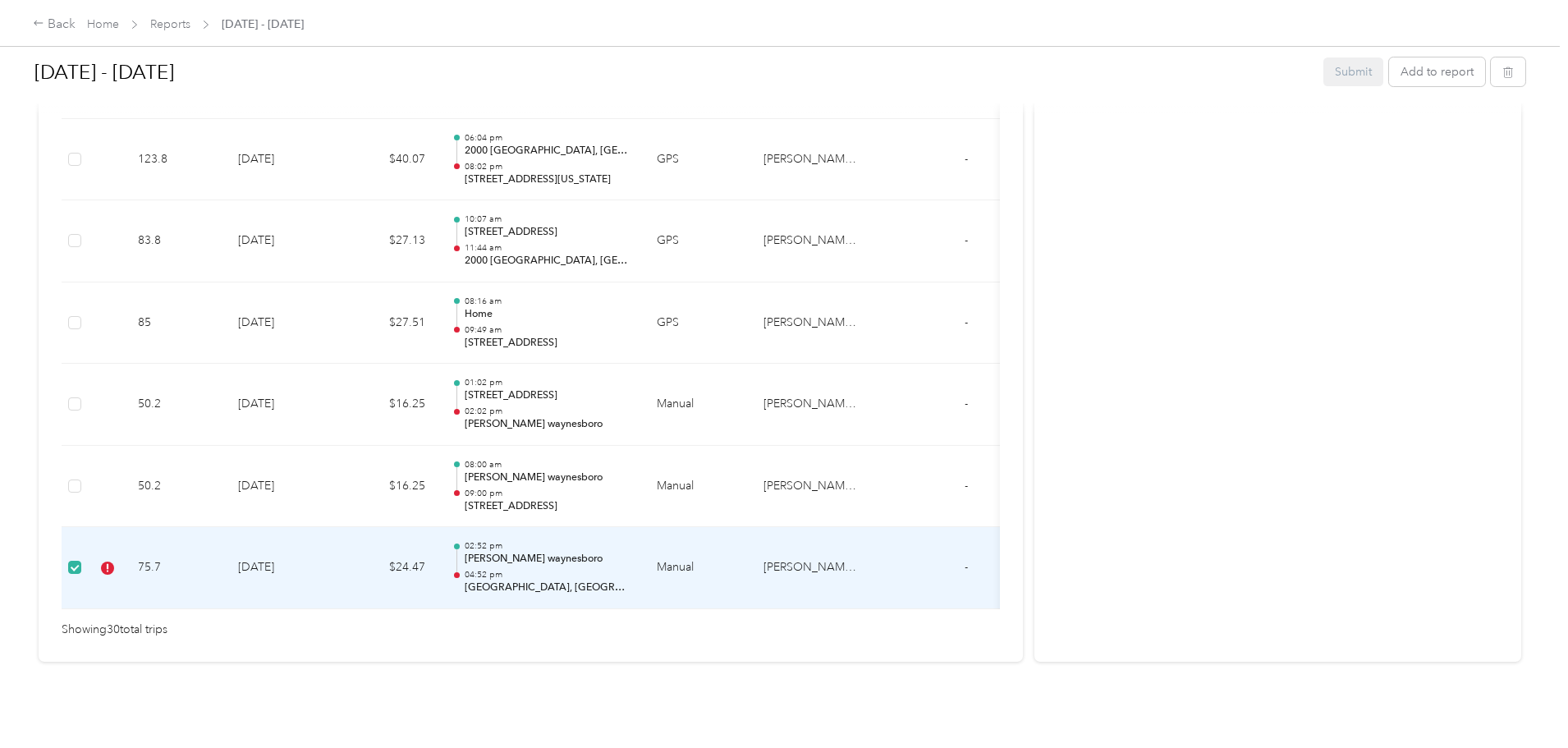
click at [625, 543] on div "02:52 pm [PERSON_NAME] [GEOGRAPHIC_DATA] 04:52 pm [GEOGRAPHIC_DATA]" at bounding box center [547, 568] width 165 height 56
click at [631, 580] on p "[GEOGRAPHIC_DATA], [GEOGRAPHIC_DATA]" at bounding box center [547, 587] width 165 height 15
click at [125, 541] on td at bounding box center [106, 569] width 37 height 82
click at [438, 536] on td "$24.47" at bounding box center [388, 569] width 98 height 82
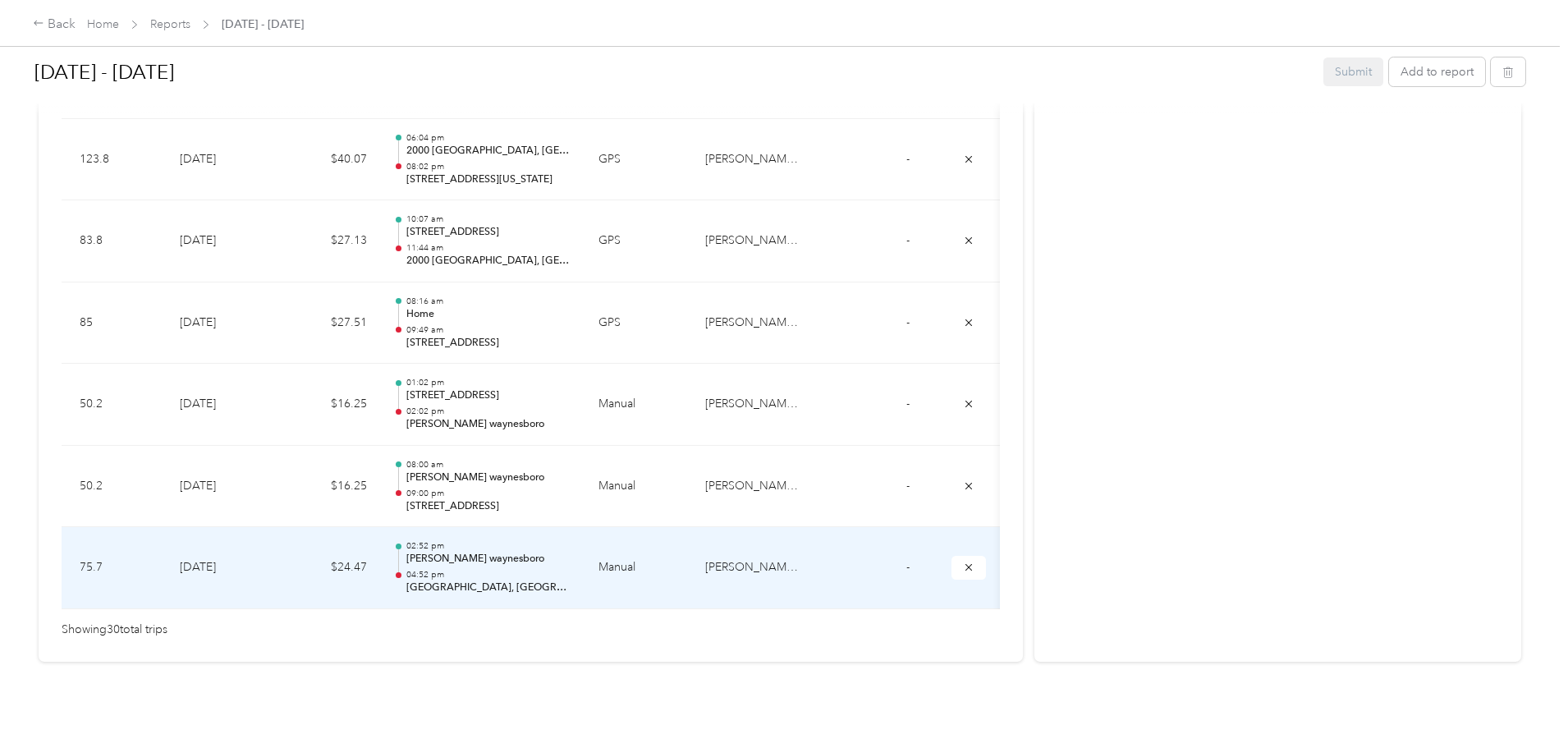
scroll to position [0, 235]
click at [963, 562] on icon "submit" at bounding box center [968, 568] width 12 height 12
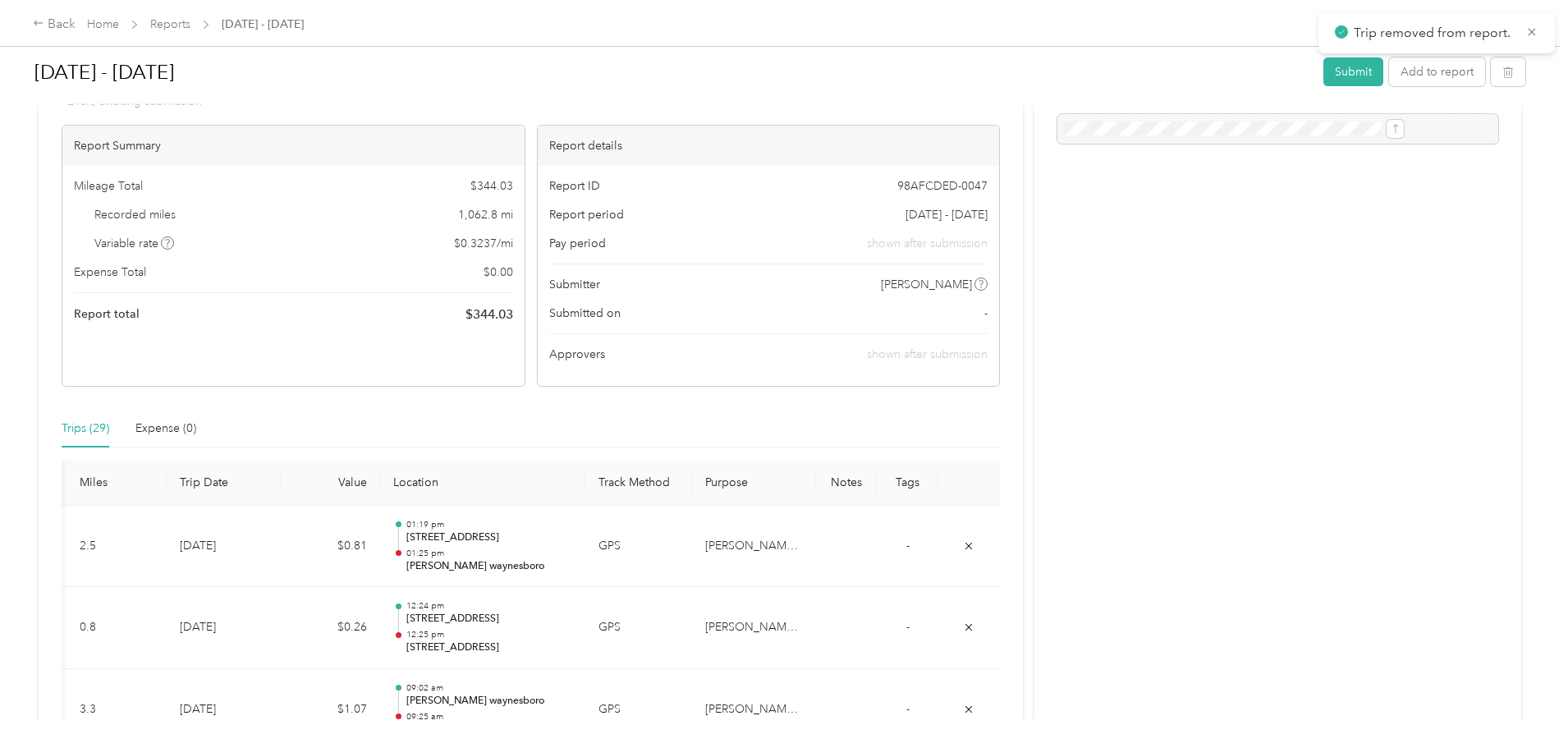
scroll to position [0, 0]
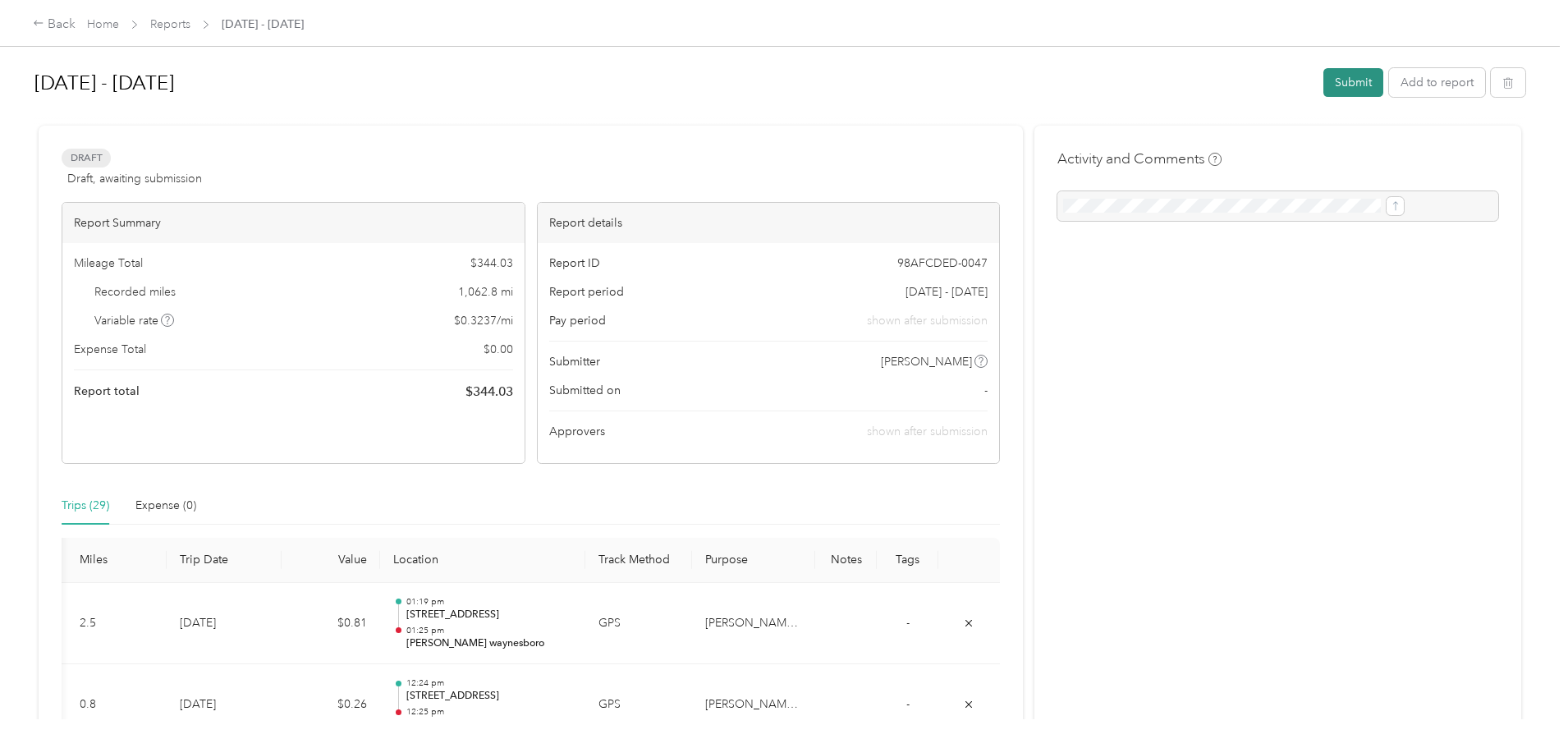
click at [1324, 87] on button "Submit" at bounding box center [1354, 83] width 60 height 29
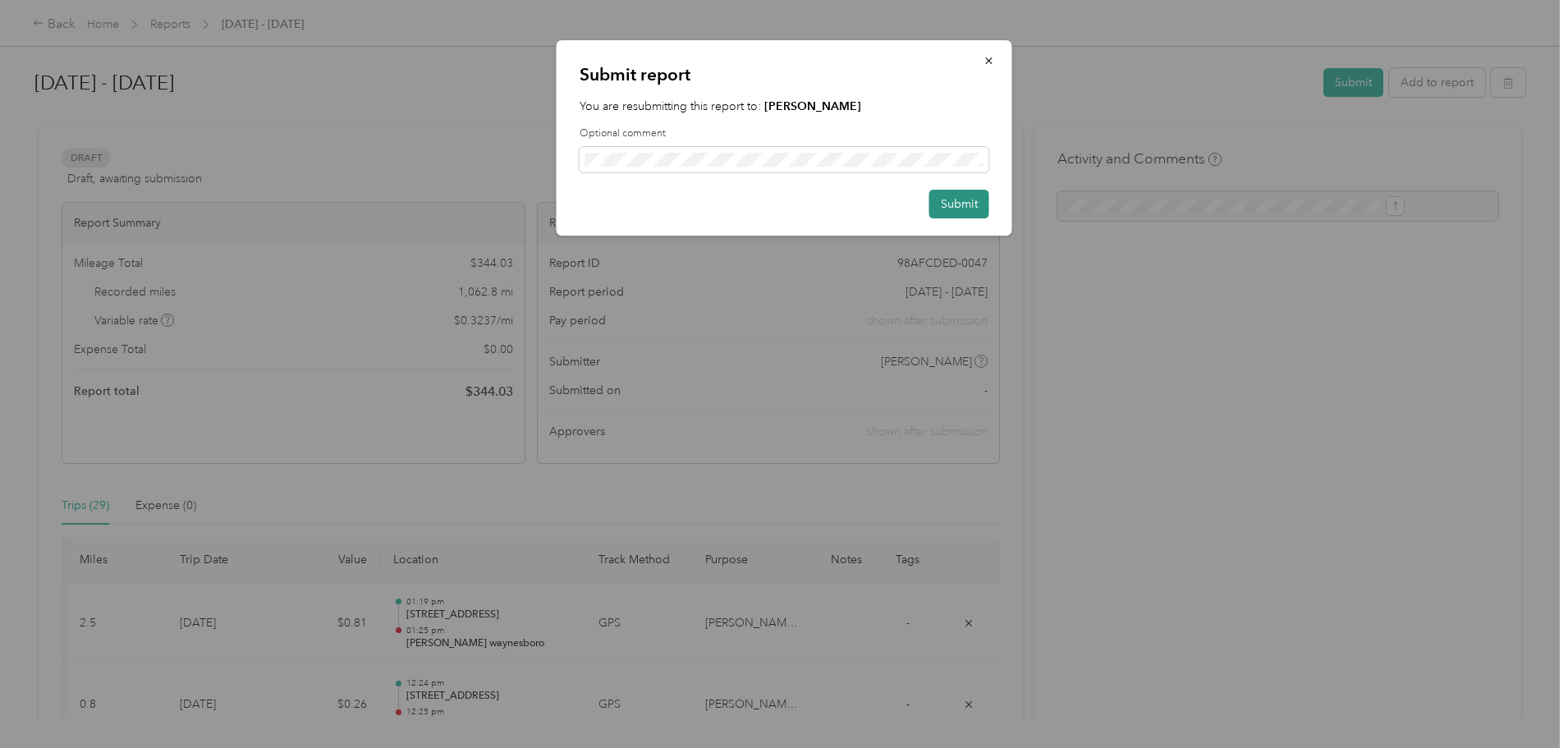
click at [963, 204] on button "Submit" at bounding box center [960, 205] width 60 height 29
